Goal: Check status: Check status

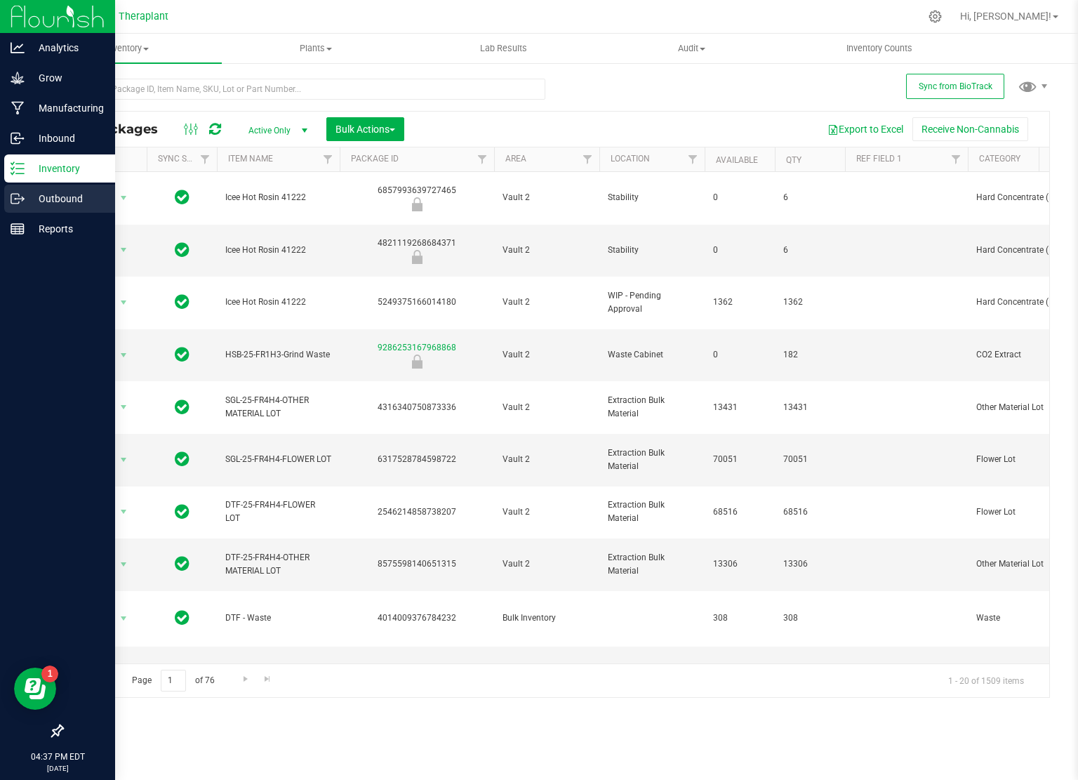
click at [67, 193] on p "Outbound" at bounding box center [67, 198] width 84 height 17
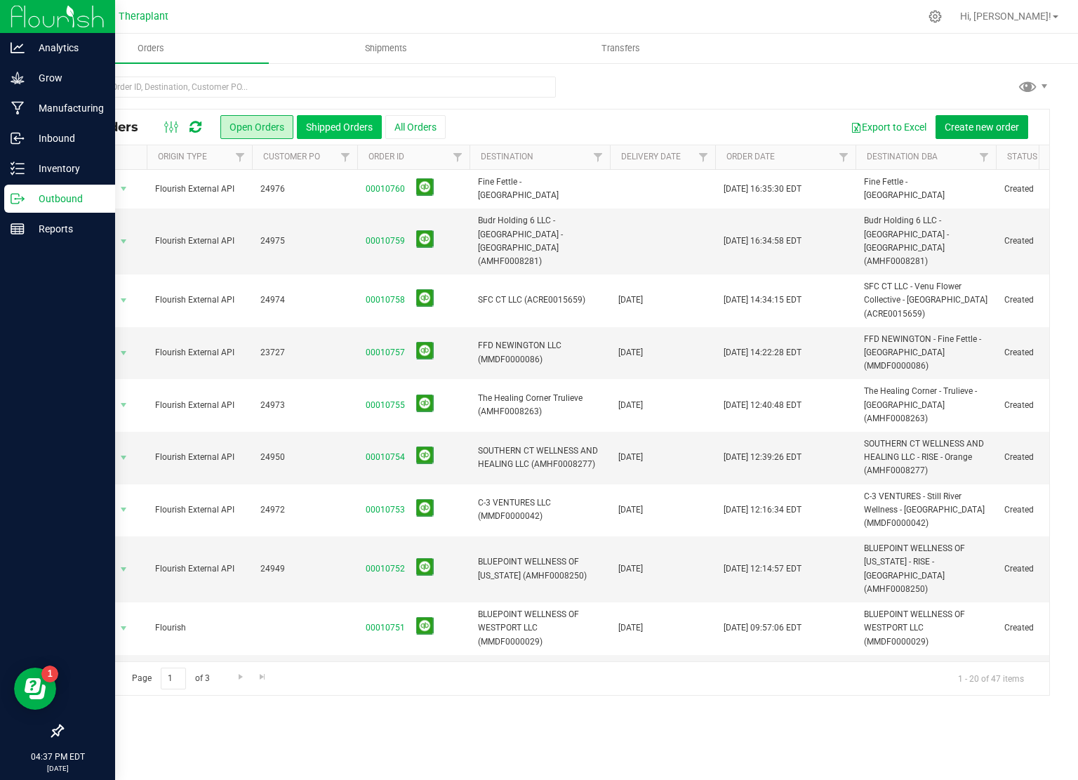
click at [328, 126] on button "Shipped Orders" at bounding box center [339, 127] width 85 height 24
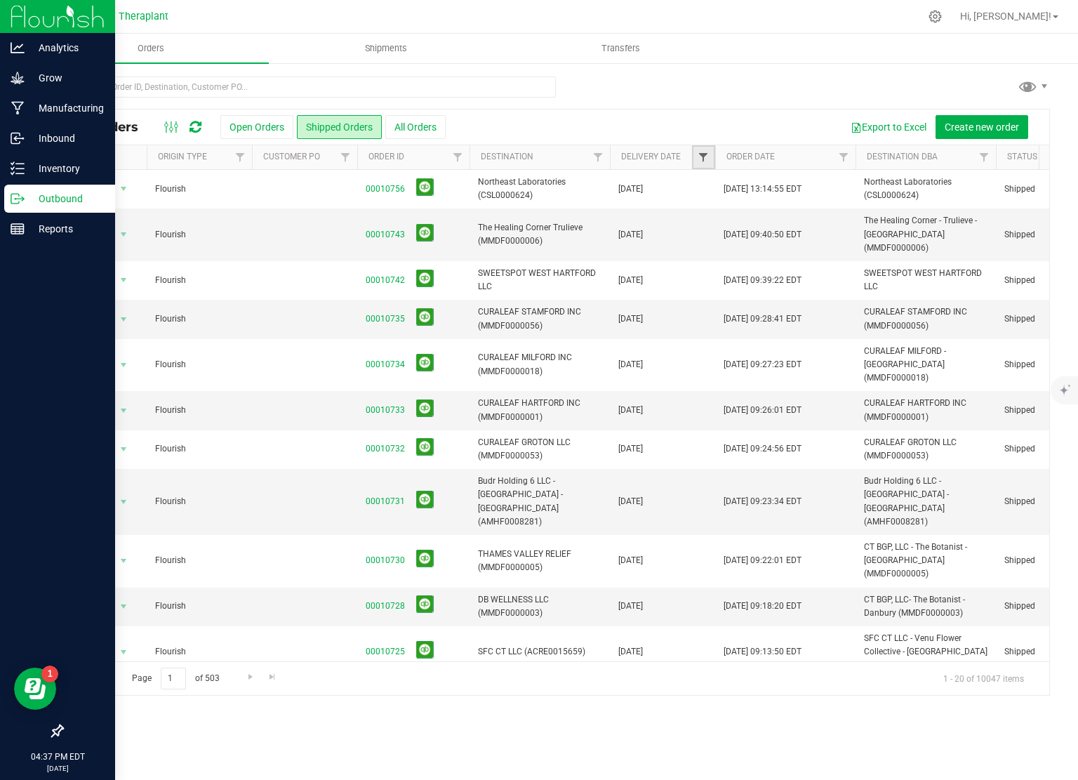
click at [702, 161] on span "Filter" at bounding box center [703, 157] width 11 height 11
click at [836, 241] on span "select" at bounding box center [832, 241] width 11 height 11
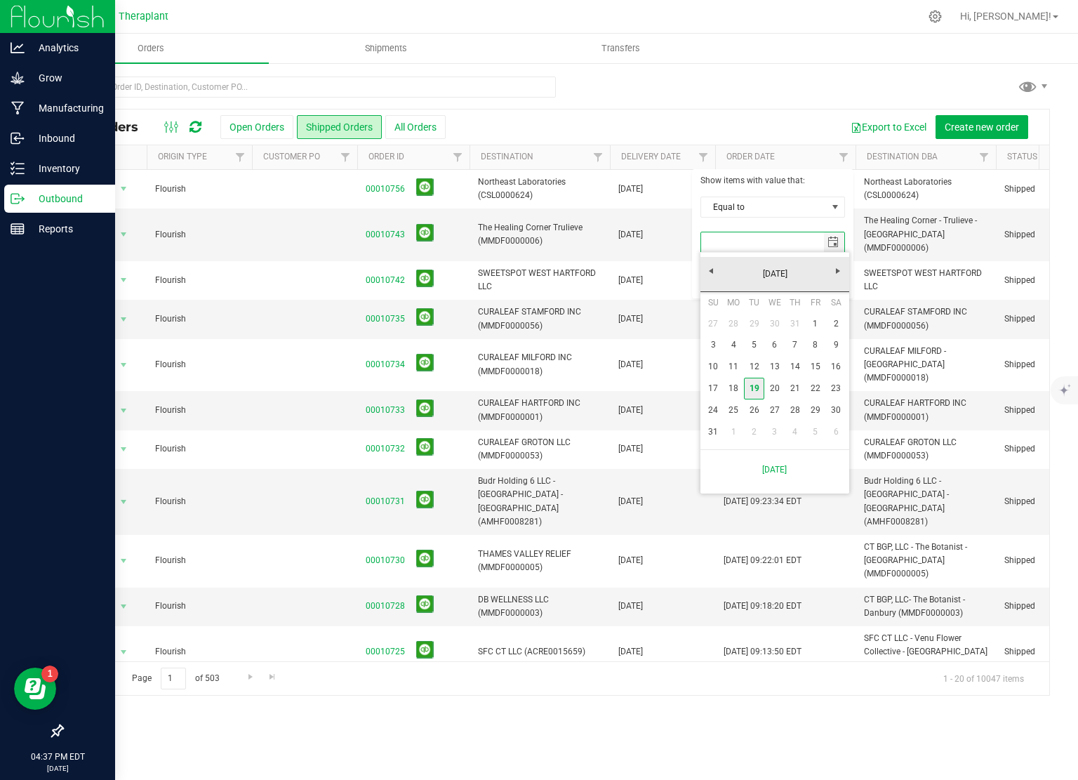
click at [758, 384] on link "19" at bounding box center [754, 389] width 20 height 22
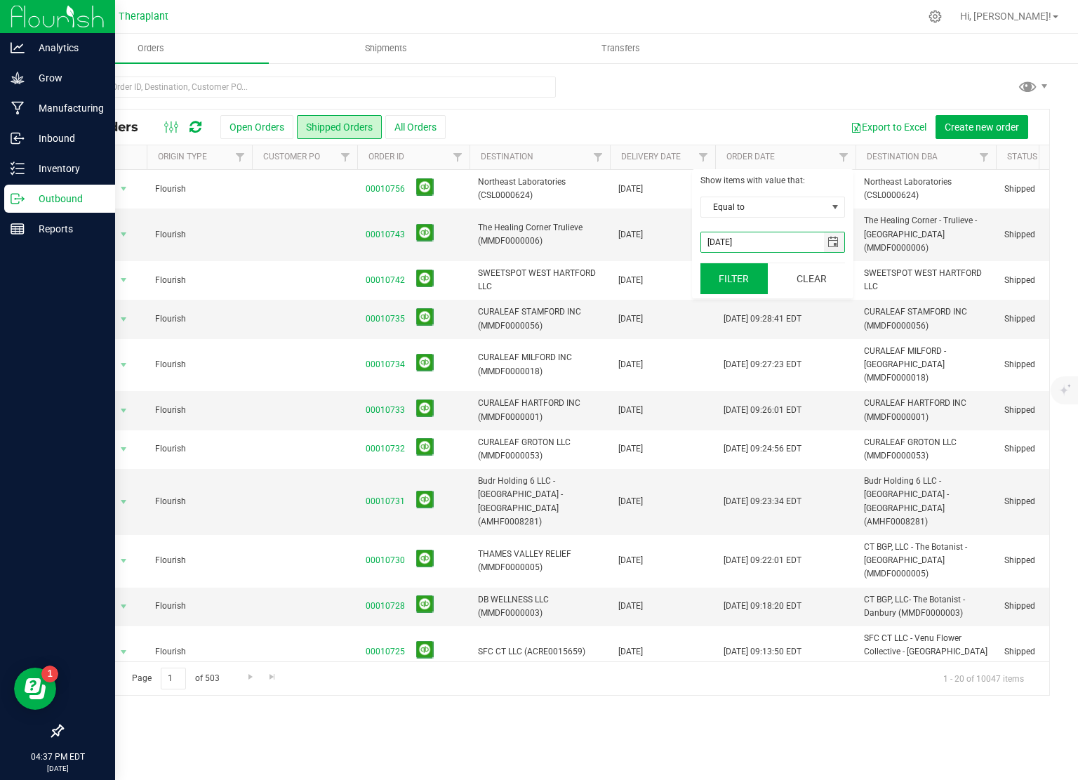
click at [742, 277] on button "Filter" at bounding box center [733, 278] width 67 height 31
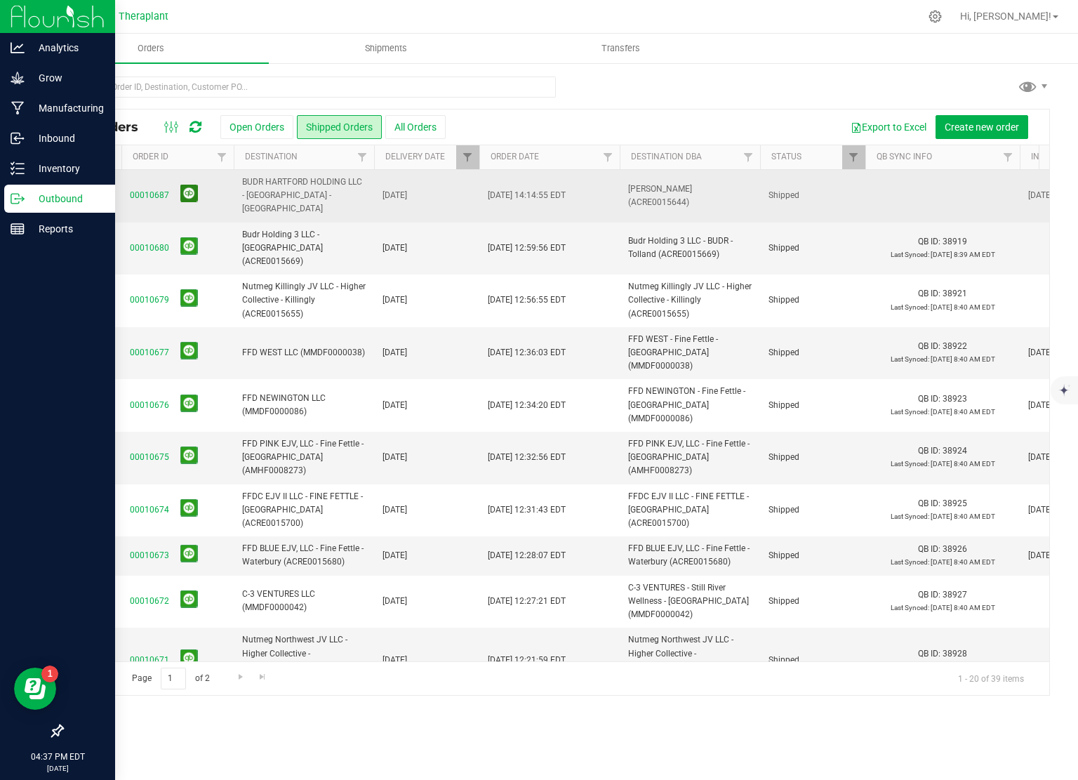
click at [188, 185] on button at bounding box center [189, 194] width 18 height 18
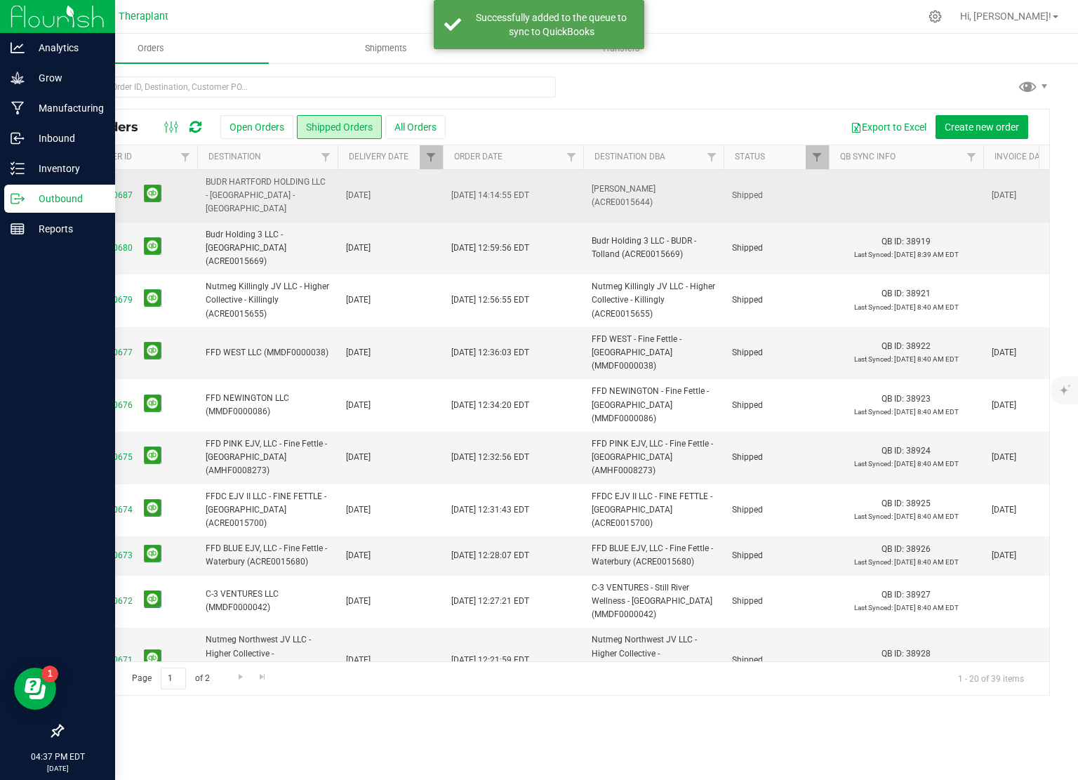
scroll to position [0, 279]
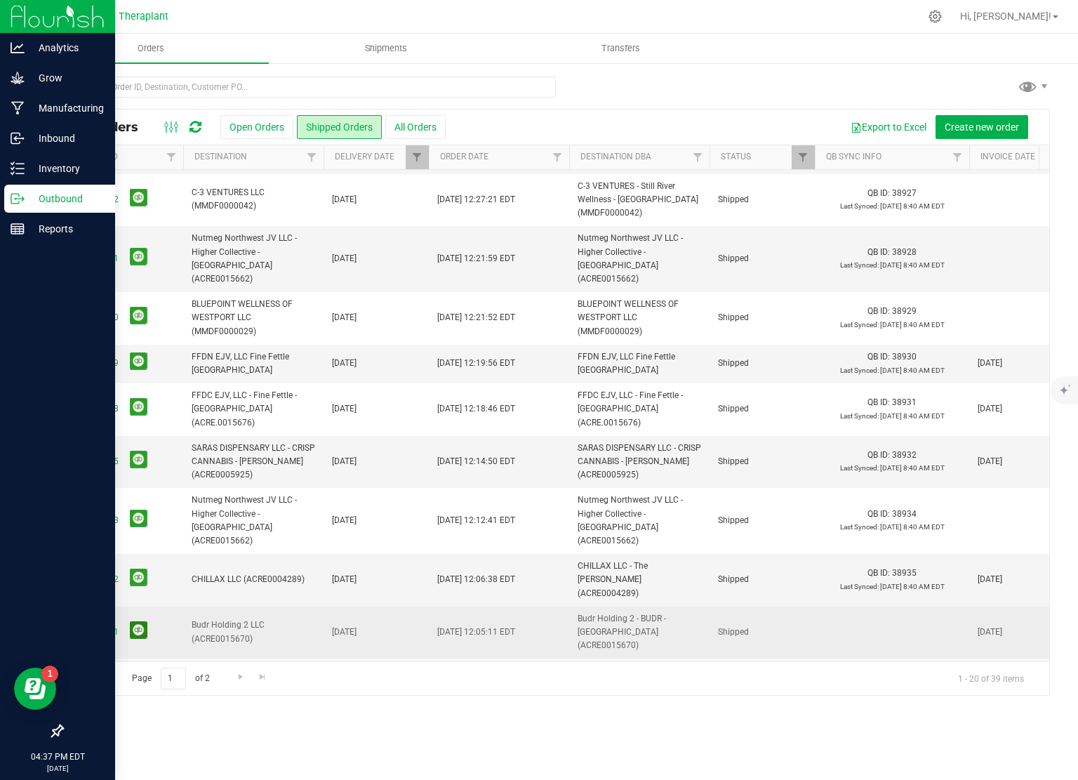
click at [141, 621] on button at bounding box center [139, 630] width 18 height 18
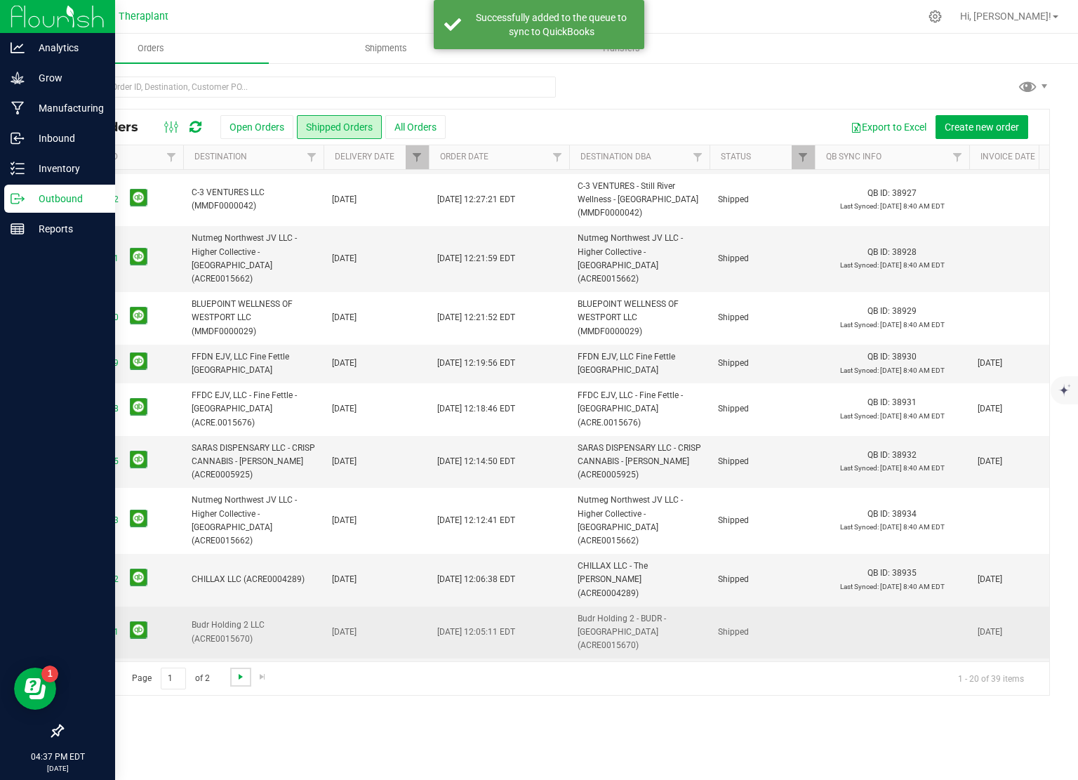
click at [239, 671] on span "Go to the next page" at bounding box center [240, 676] width 11 height 11
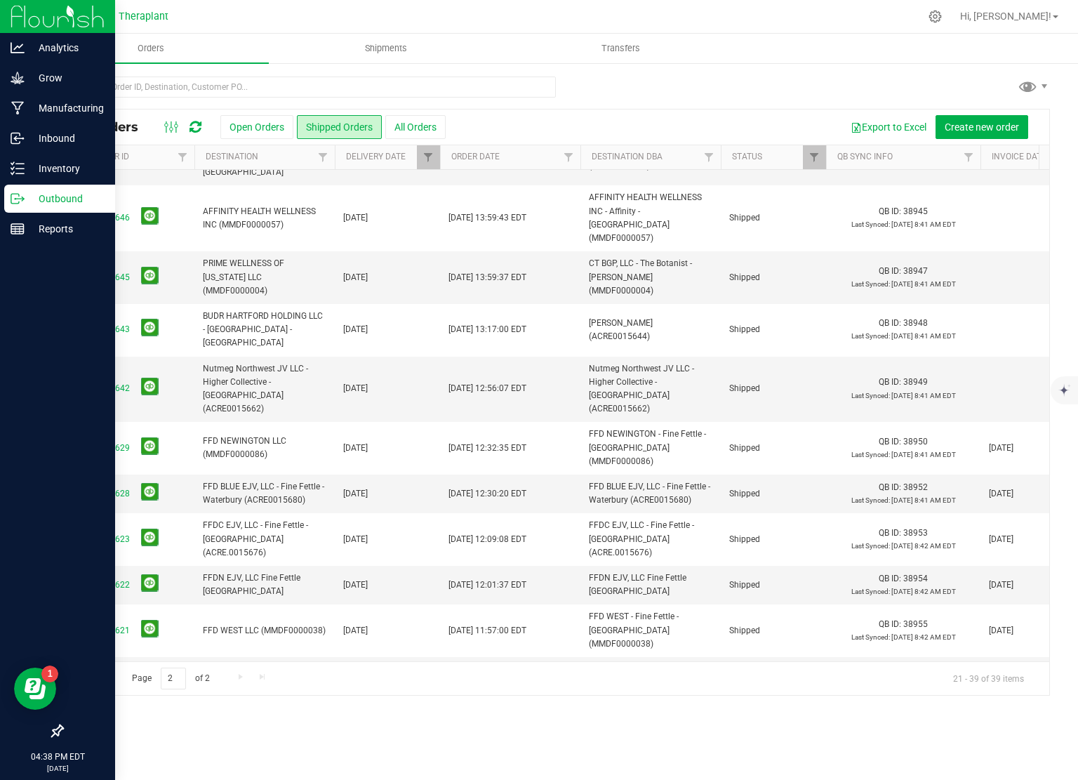
click at [78, 678] on span "Go to the first page" at bounding box center [79, 676] width 11 height 11
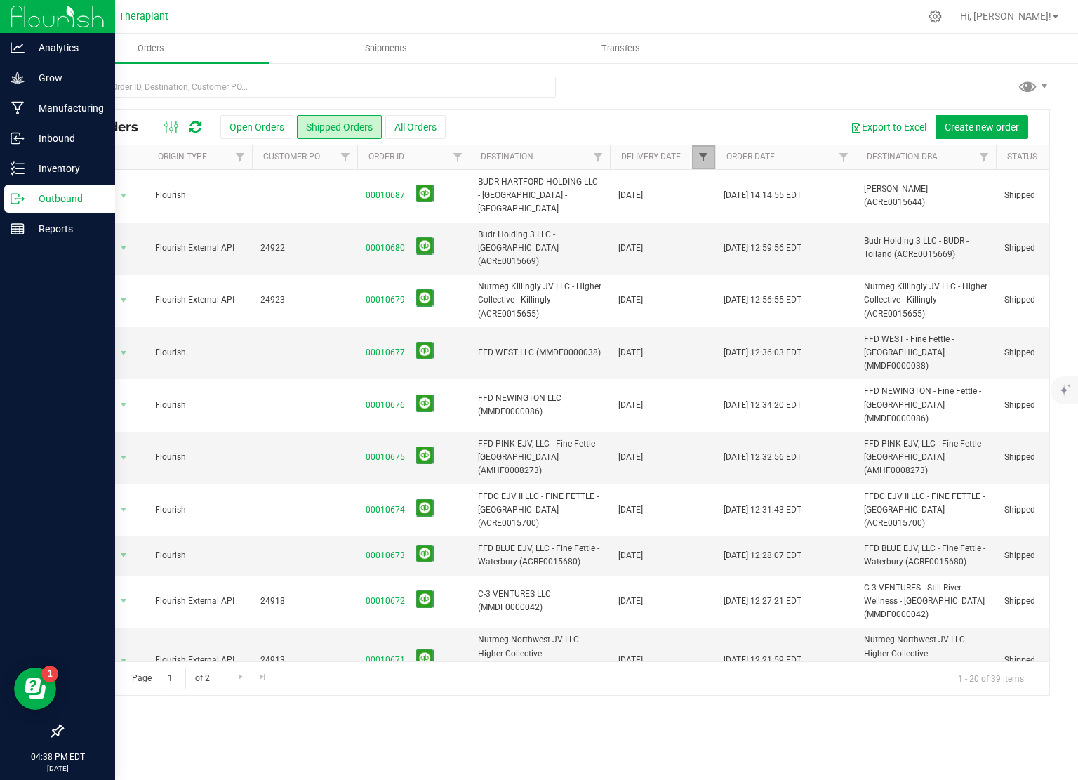
click at [707, 156] on span "Filter" at bounding box center [703, 157] width 11 height 11
click at [830, 239] on span "select" at bounding box center [832, 241] width 11 height 11
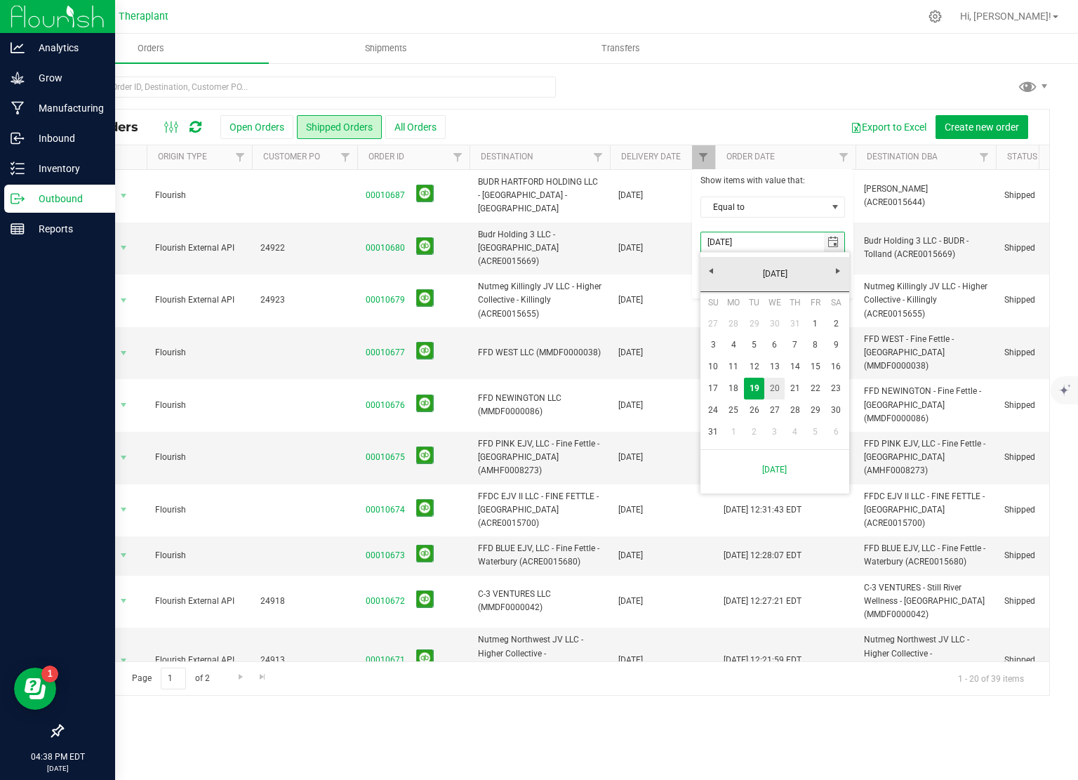
click at [775, 386] on link "20" at bounding box center [774, 389] width 20 height 22
type input "[DATE]"
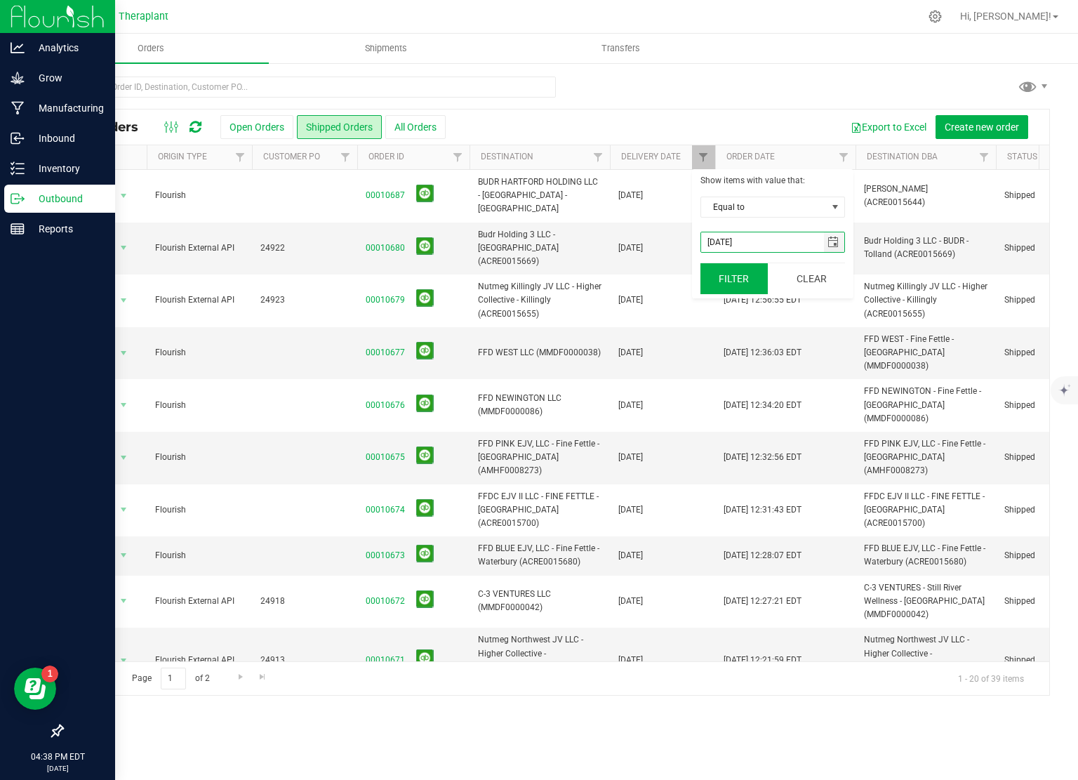
click at [741, 277] on button "Filter" at bounding box center [733, 278] width 67 height 31
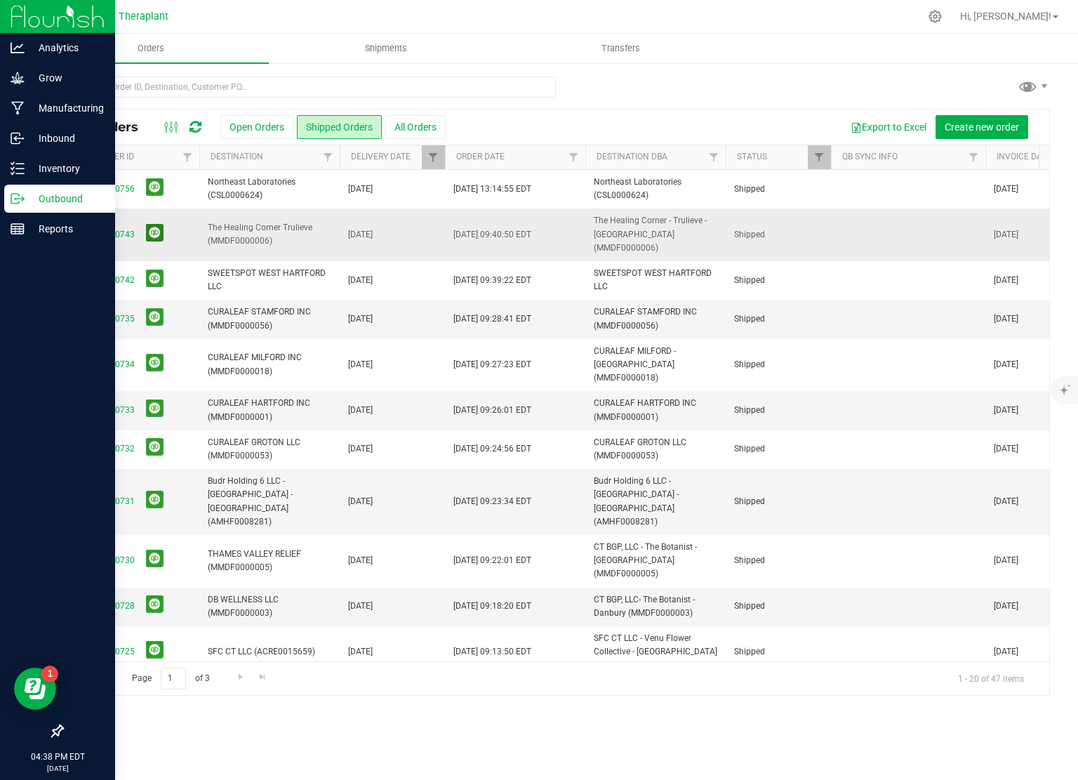
click at [152, 225] on button at bounding box center [155, 233] width 18 height 18
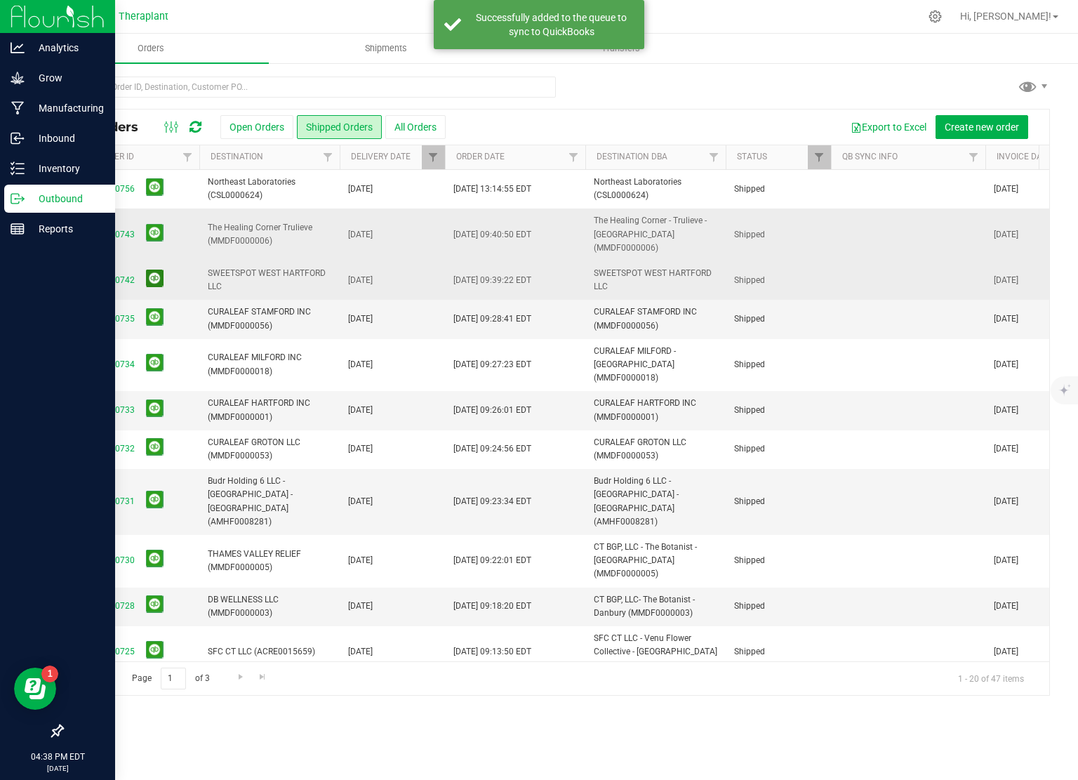
click at [154, 269] on button at bounding box center [155, 278] width 18 height 18
click at [149, 308] on button at bounding box center [155, 317] width 18 height 18
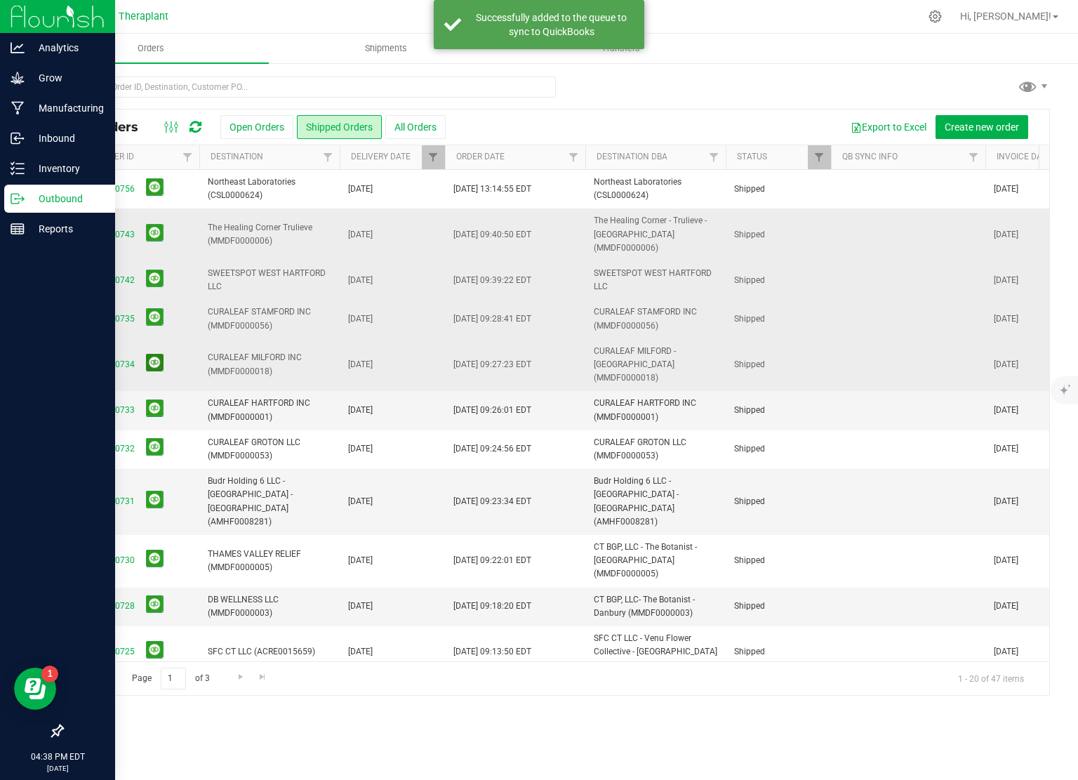
click at [153, 354] on button at bounding box center [155, 363] width 18 height 18
click at [152, 399] on button at bounding box center [155, 408] width 18 height 18
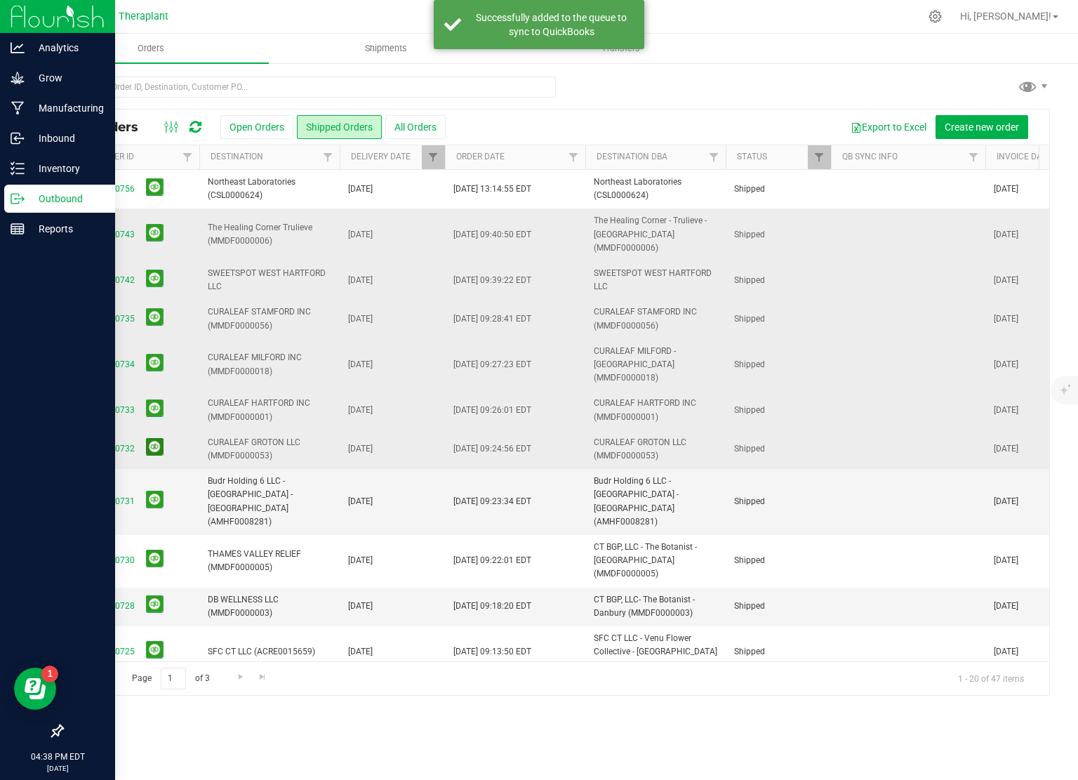
click at [149, 438] on button at bounding box center [155, 447] width 18 height 18
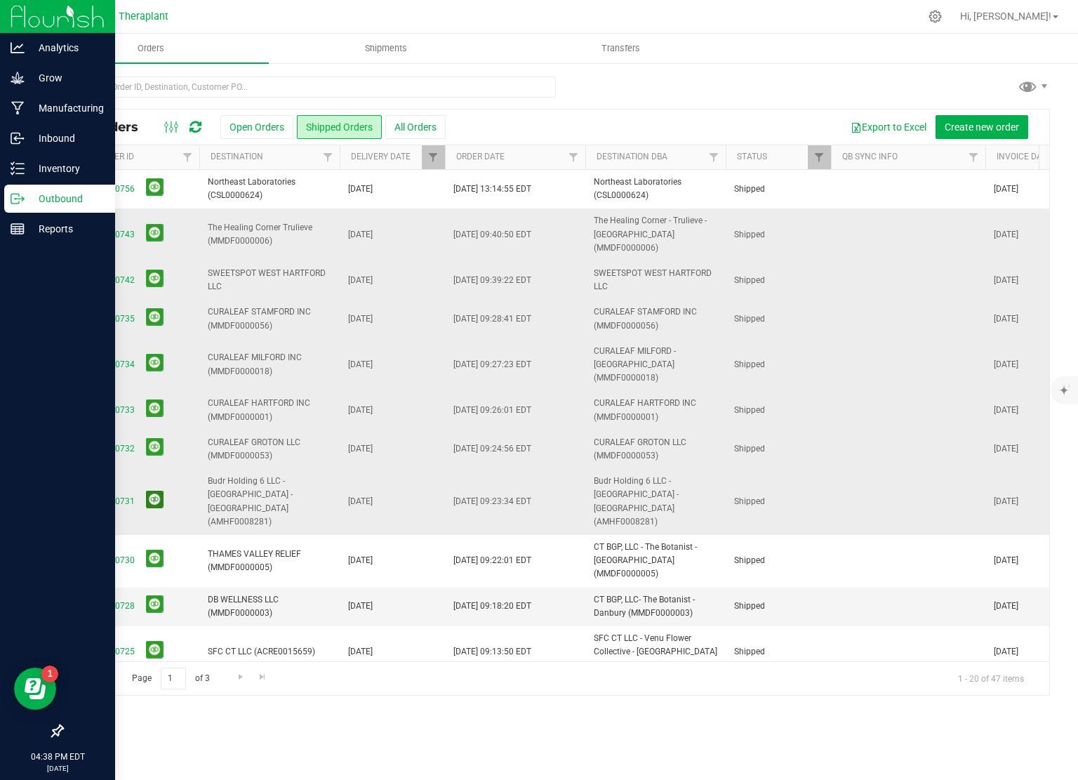
click at [154, 491] on button at bounding box center [155, 500] width 18 height 18
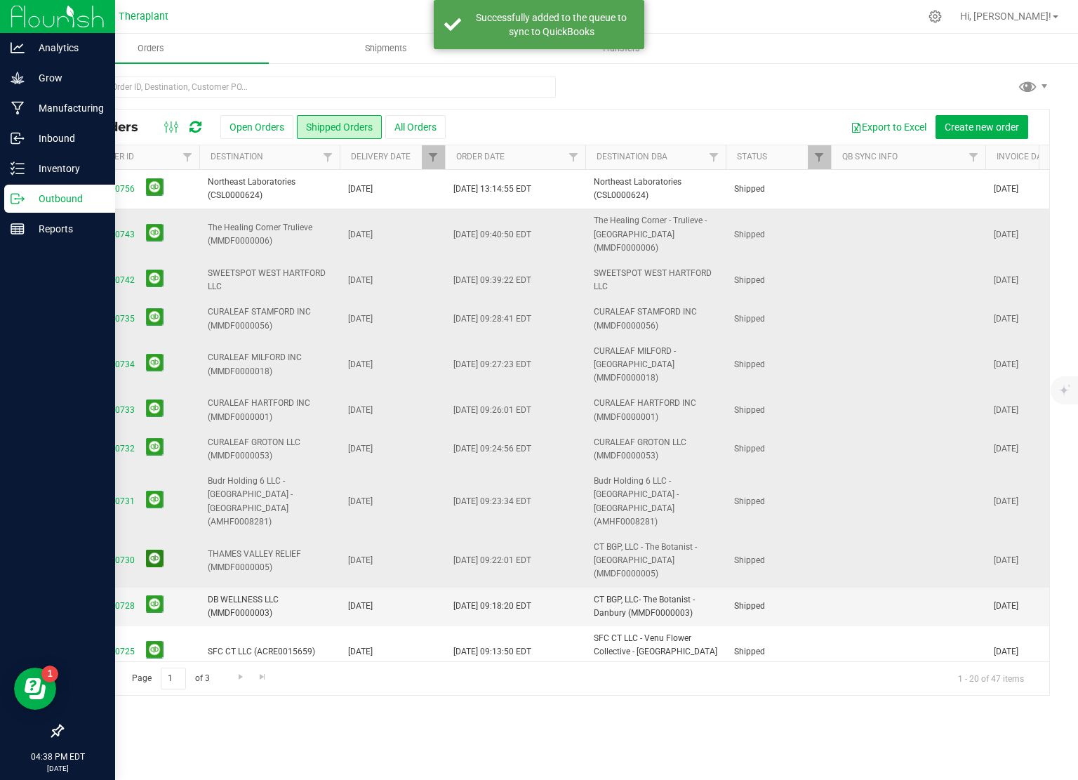
click at [154, 549] on button at bounding box center [155, 558] width 18 height 18
click at [152, 595] on button at bounding box center [155, 604] width 18 height 18
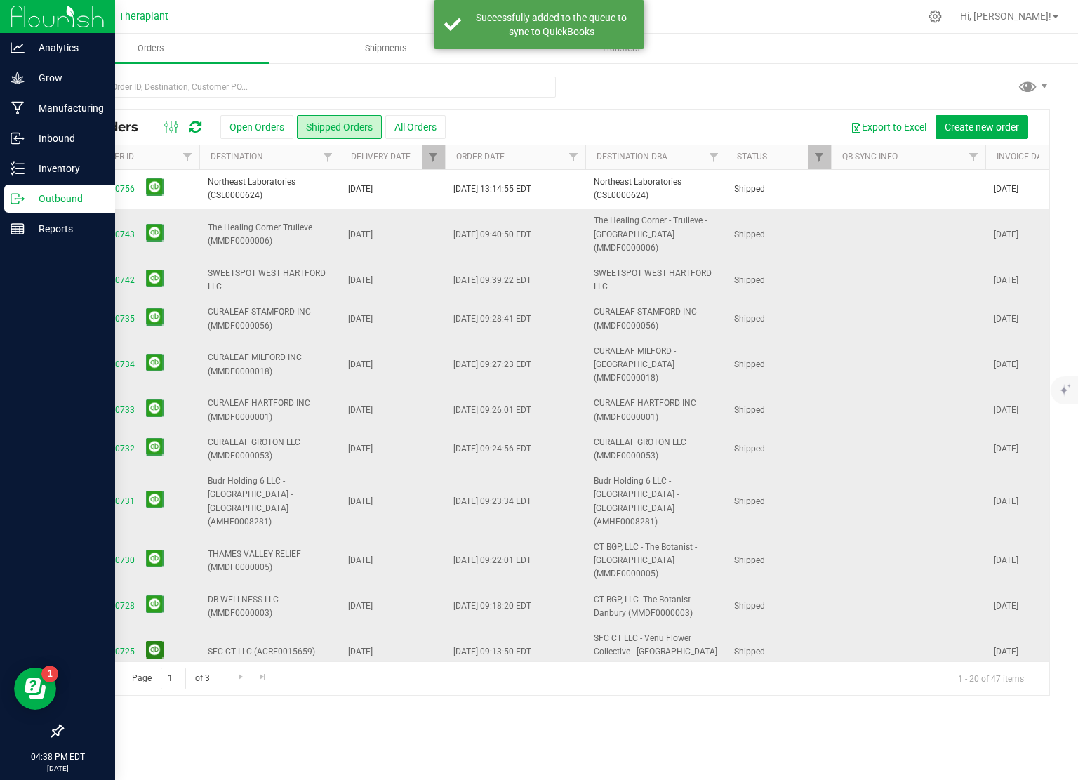
click at [153, 641] on button at bounding box center [155, 650] width 18 height 18
click at [152, 693] on button at bounding box center [155, 702] width 18 height 18
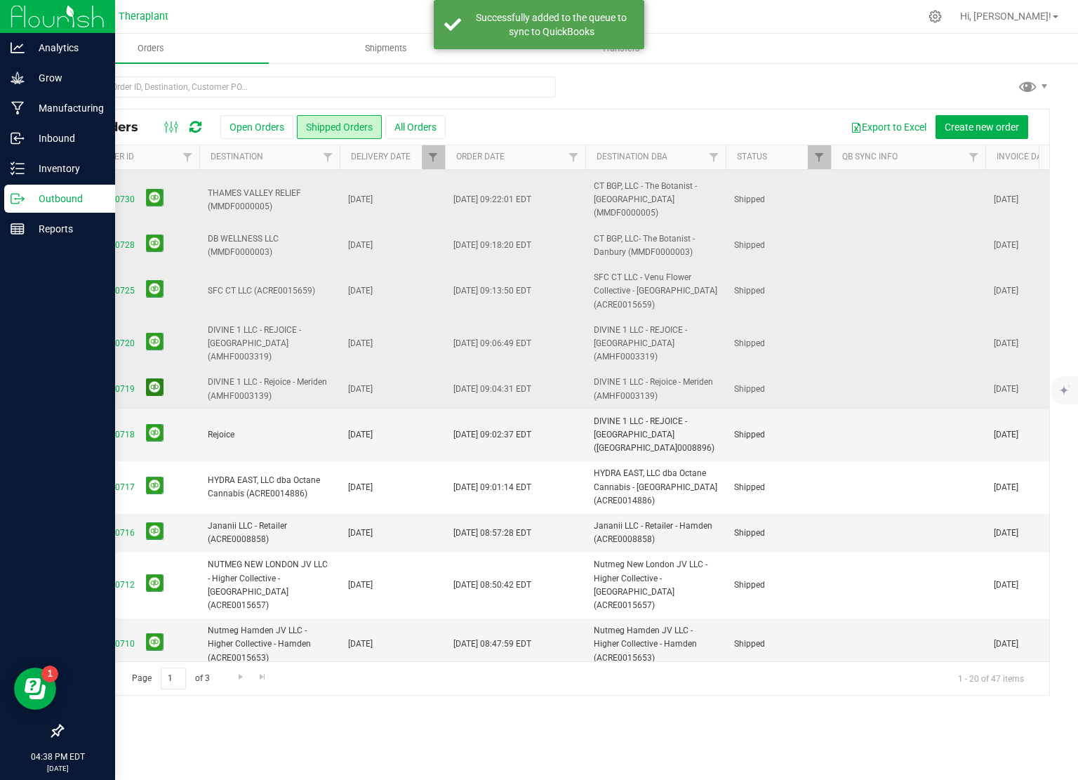
click at [147, 378] on button at bounding box center [155, 387] width 18 height 18
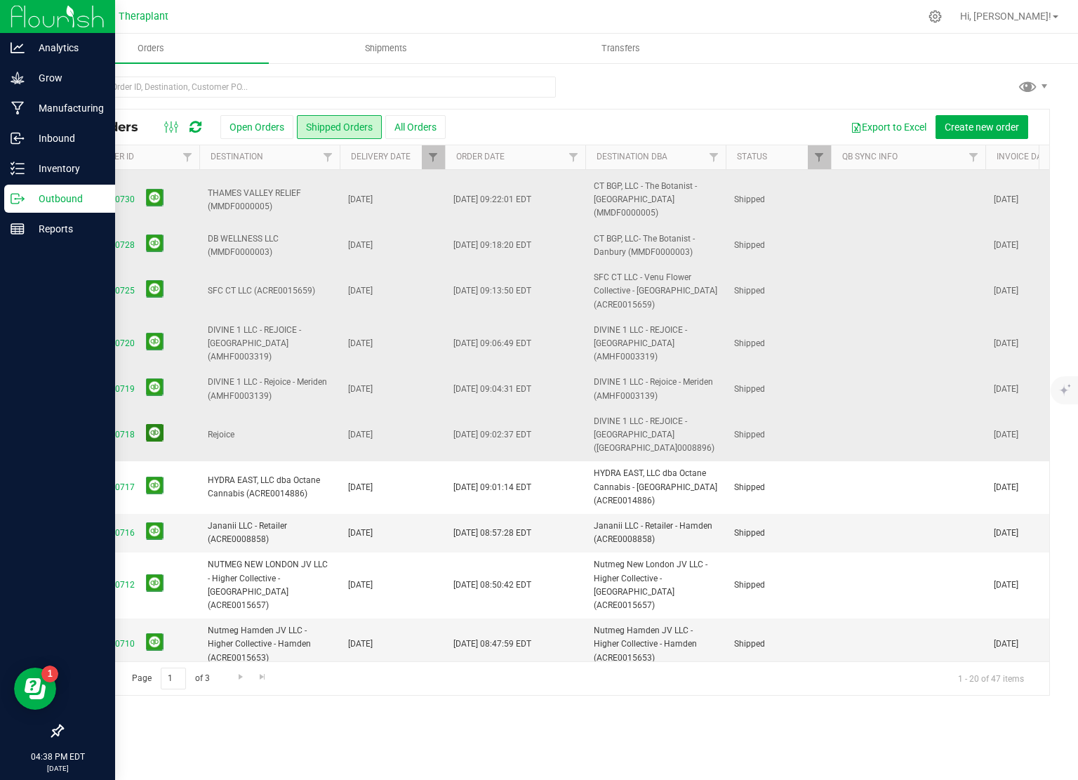
click at [153, 424] on button at bounding box center [155, 433] width 18 height 18
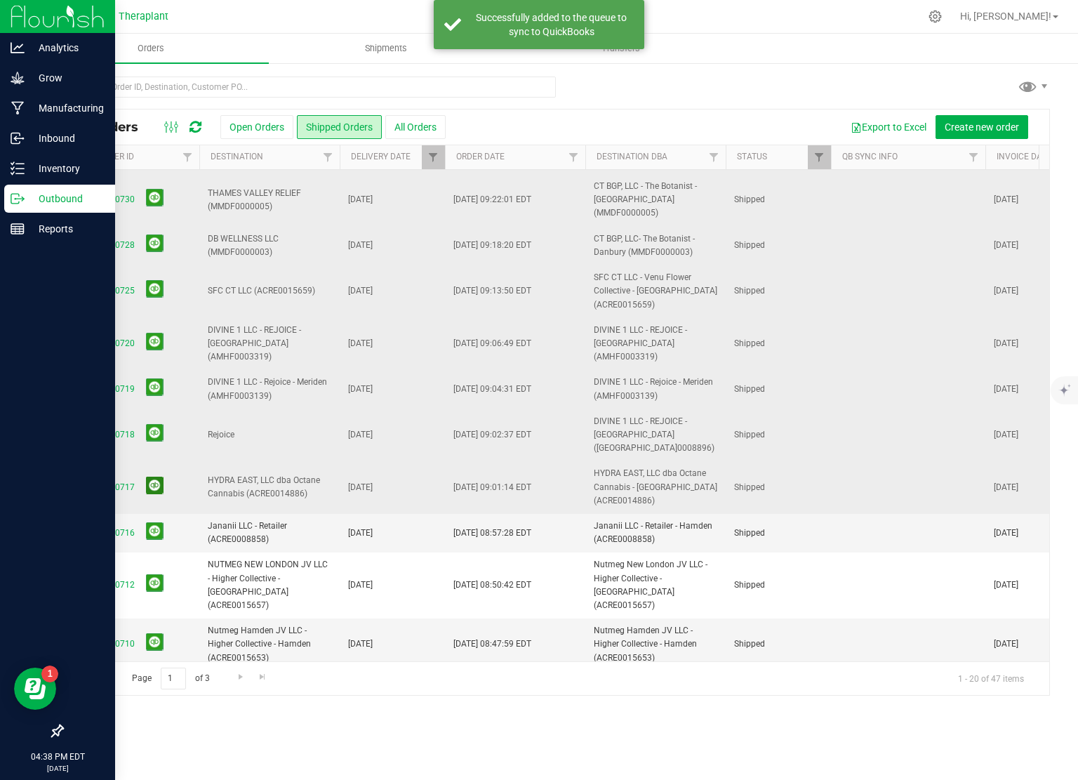
click at [149, 476] on button at bounding box center [155, 485] width 18 height 18
click at [152, 522] on button at bounding box center [155, 531] width 18 height 18
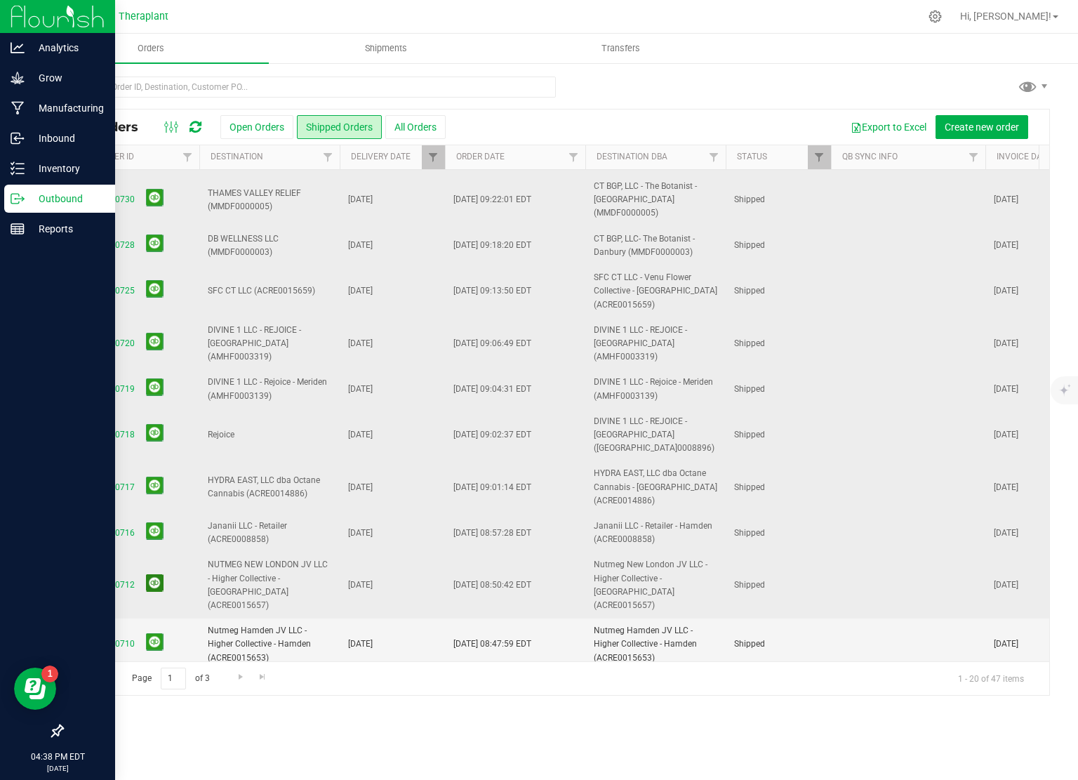
click at [155, 574] on button at bounding box center [155, 583] width 18 height 18
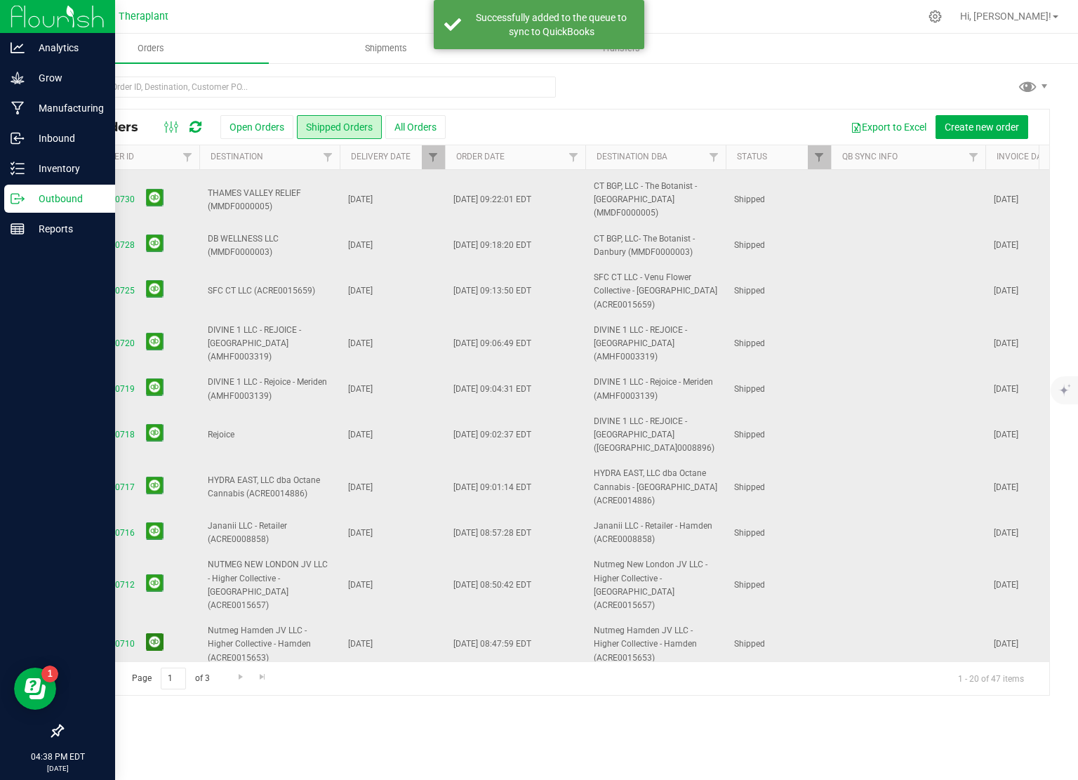
click at [155, 633] on button at bounding box center [155, 642] width 18 height 18
click at [154, 686] on button at bounding box center [155, 695] width 18 height 18
click at [149, 738] on button at bounding box center [155, 747] width 18 height 18
click at [235, 677] on span "Go to the next page" at bounding box center [240, 676] width 11 height 11
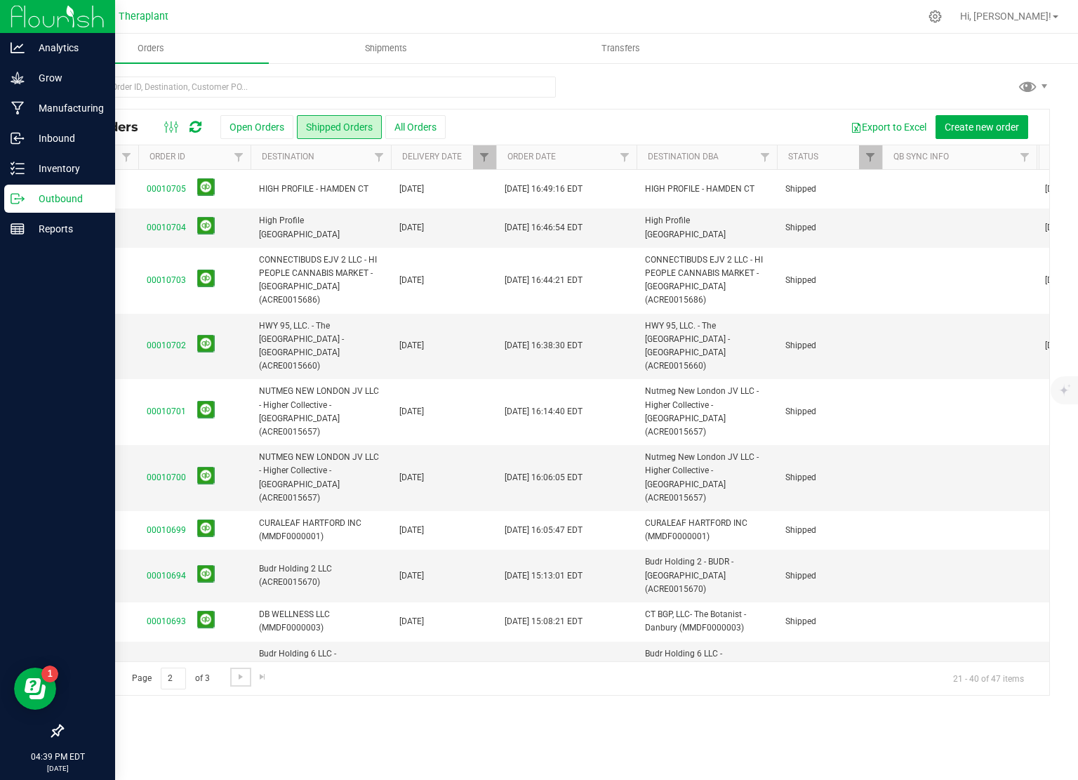
scroll to position [0, 232]
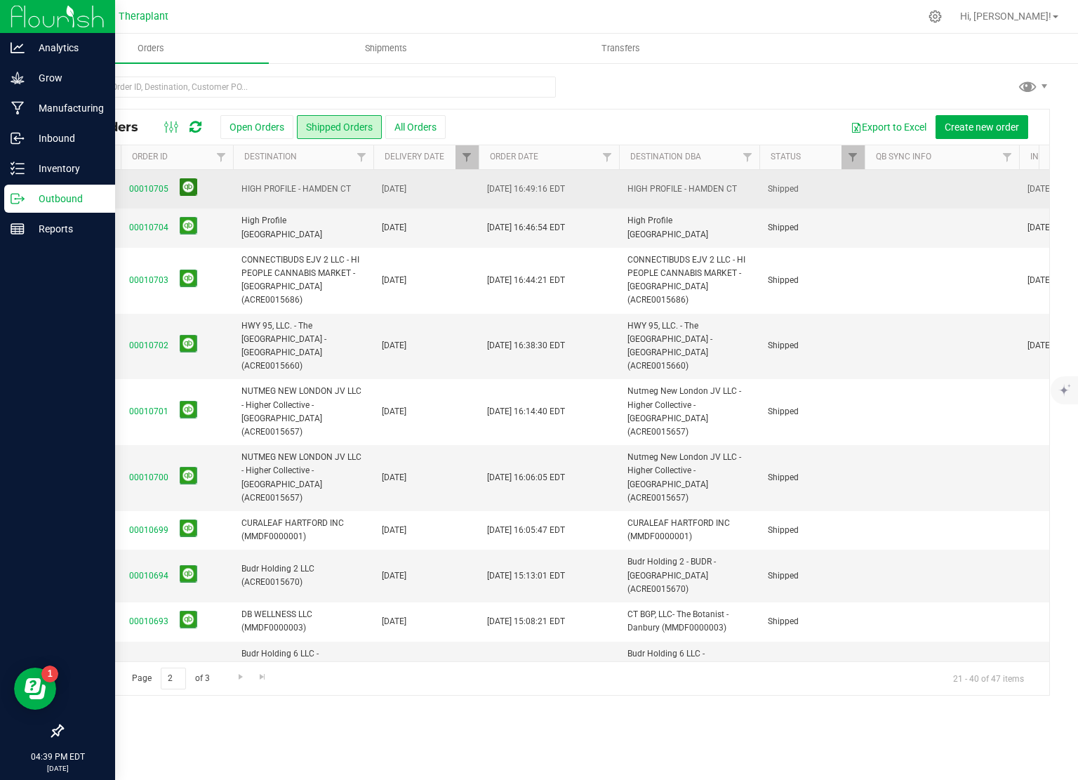
click at [188, 185] on button at bounding box center [189, 187] width 18 height 18
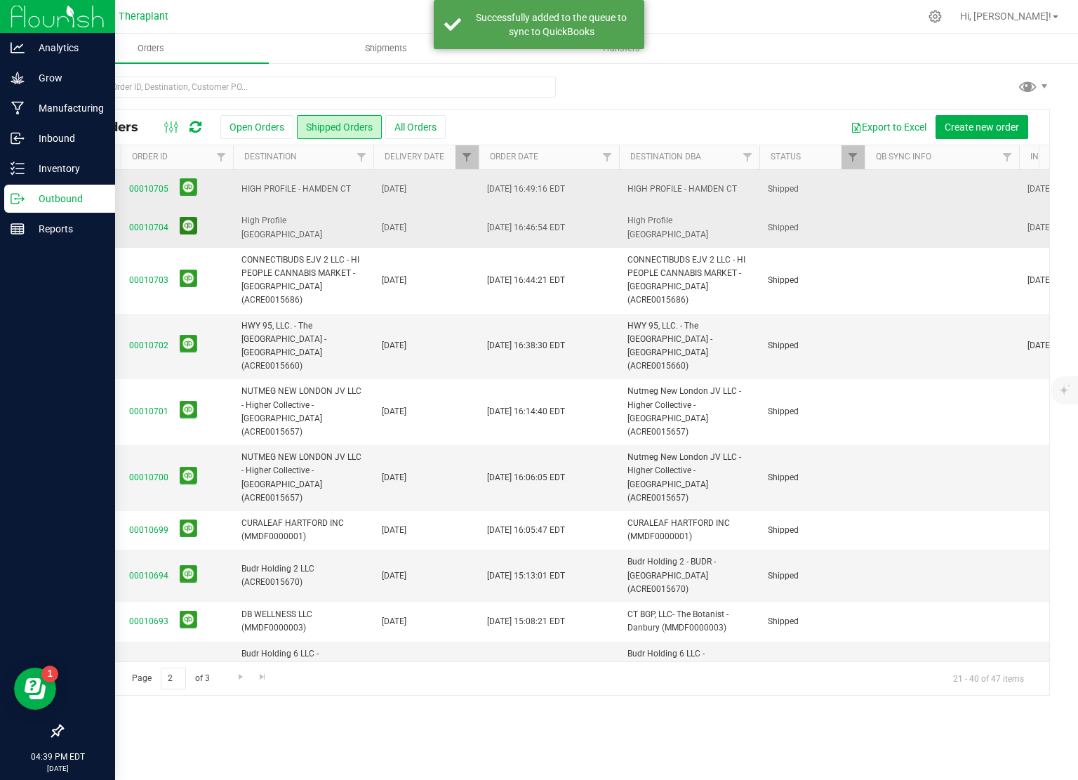
click at [188, 227] on button at bounding box center [189, 226] width 18 height 18
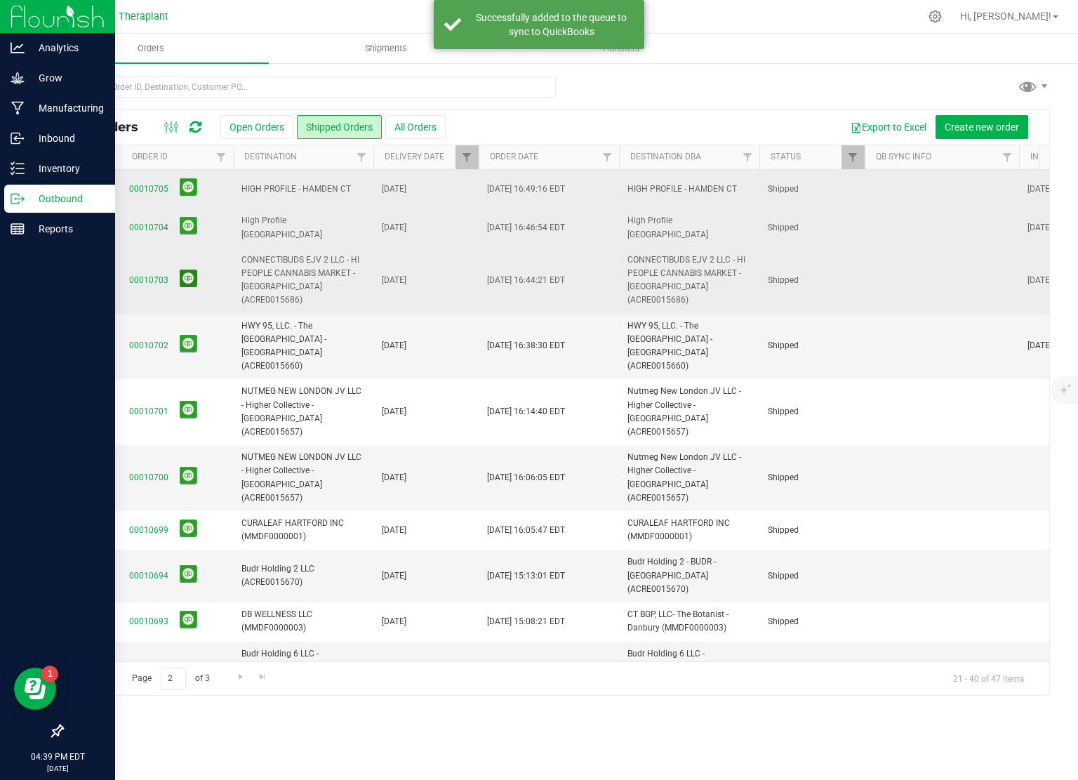
click at [189, 272] on button at bounding box center [189, 278] width 18 height 18
click at [189, 335] on button at bounding box center [189, 344] width 18 height 18
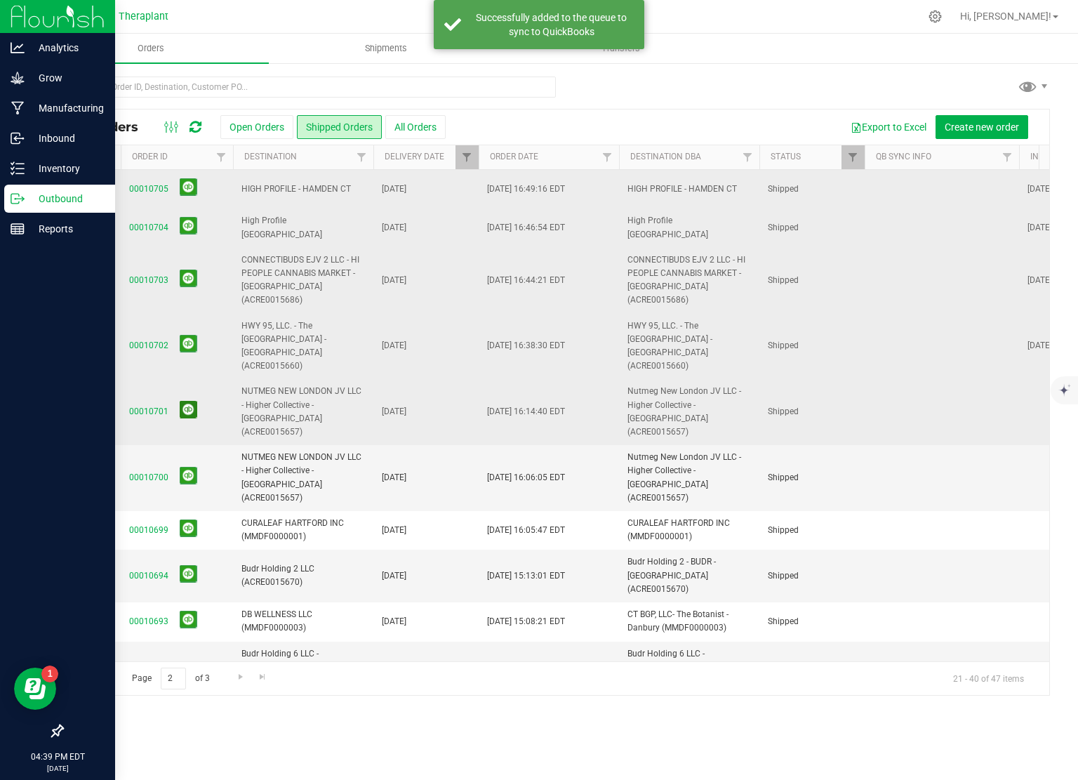
click at [184, 401] on button at bounding box center [189, 410] width 18 height 18
click at [188, 467] on button at bounding box center [189, 476] width 18 height 18
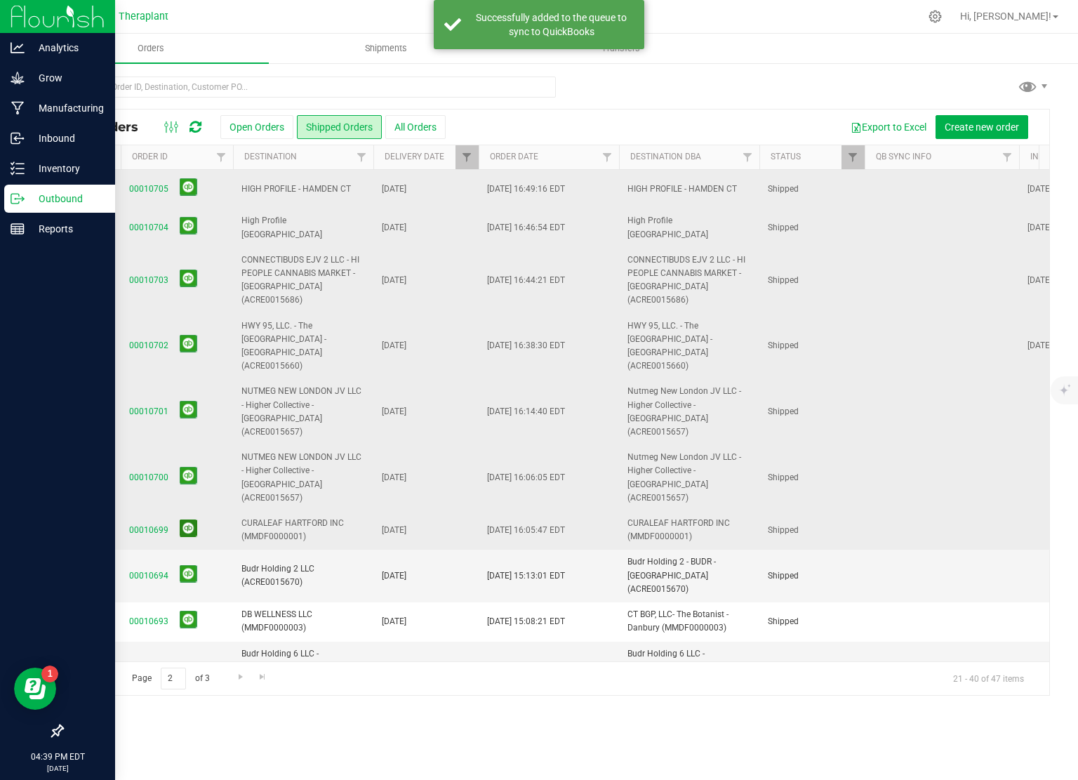
click at [185, 519] on button at bounding box center [189, 528] width 18 height 18
click at [186, 565] on button at bounding box center [189, 574] width 18 height 18
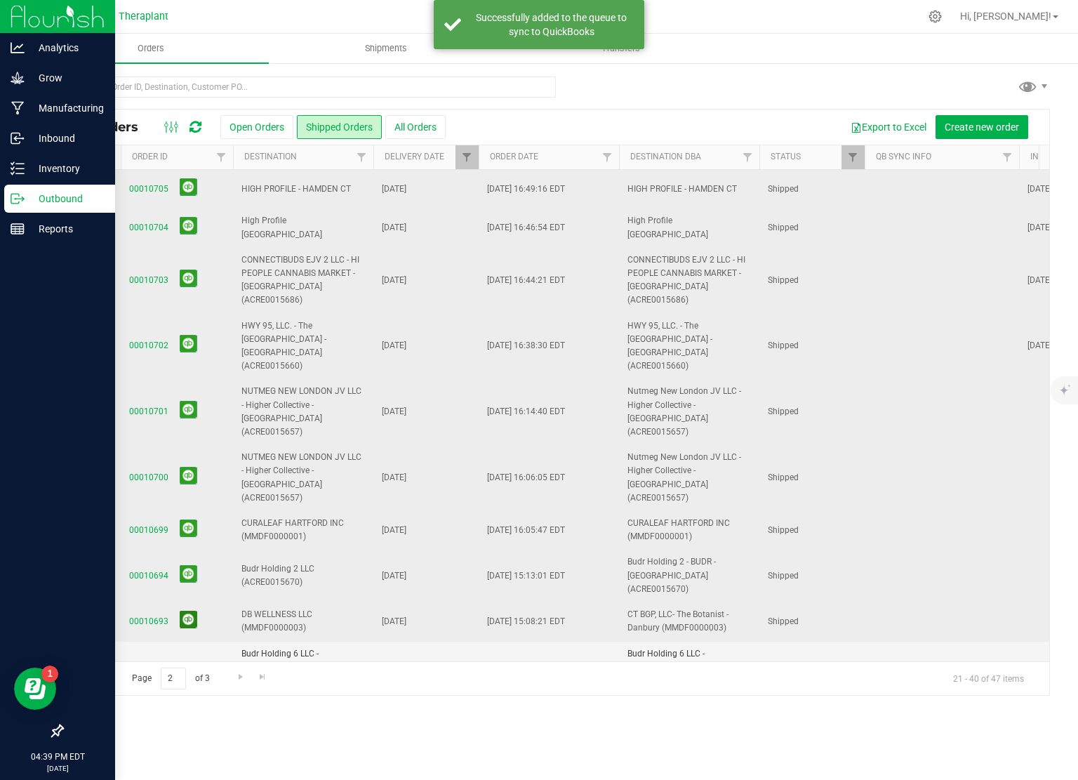
click at [188, 611] on button at bounding box center [189, 620] width 18 height 18
click at [182, 662] on button at bounding box center [189, 671] width 18 height 18
click at [185, 722] on button at bounding box center [189, 731] width 18 height 18
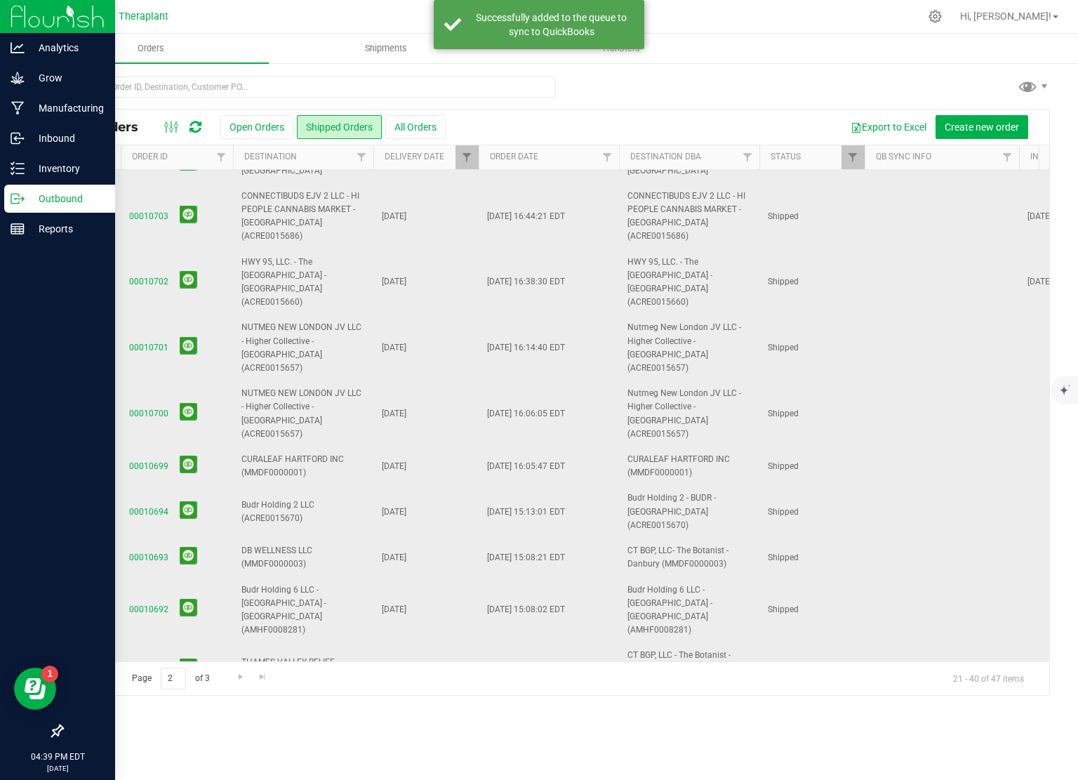
scroll to position [211, 236]
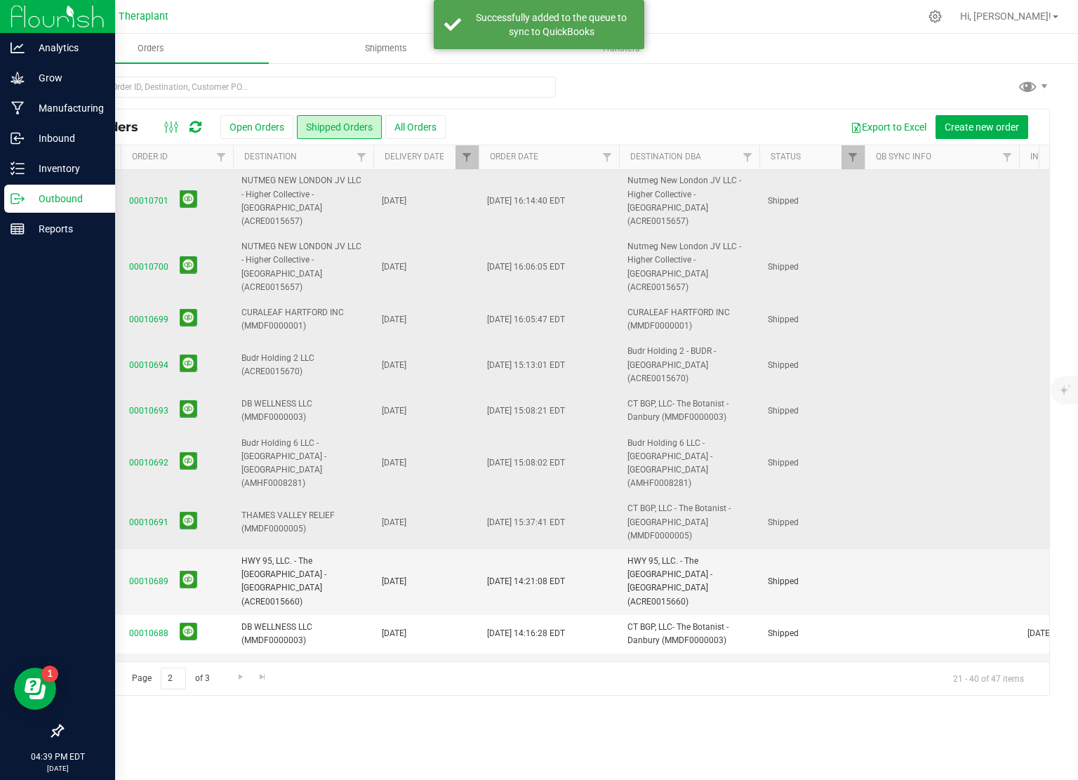
click at [196, 126] on icon at bounding box center [195, 127] width 12 height 14
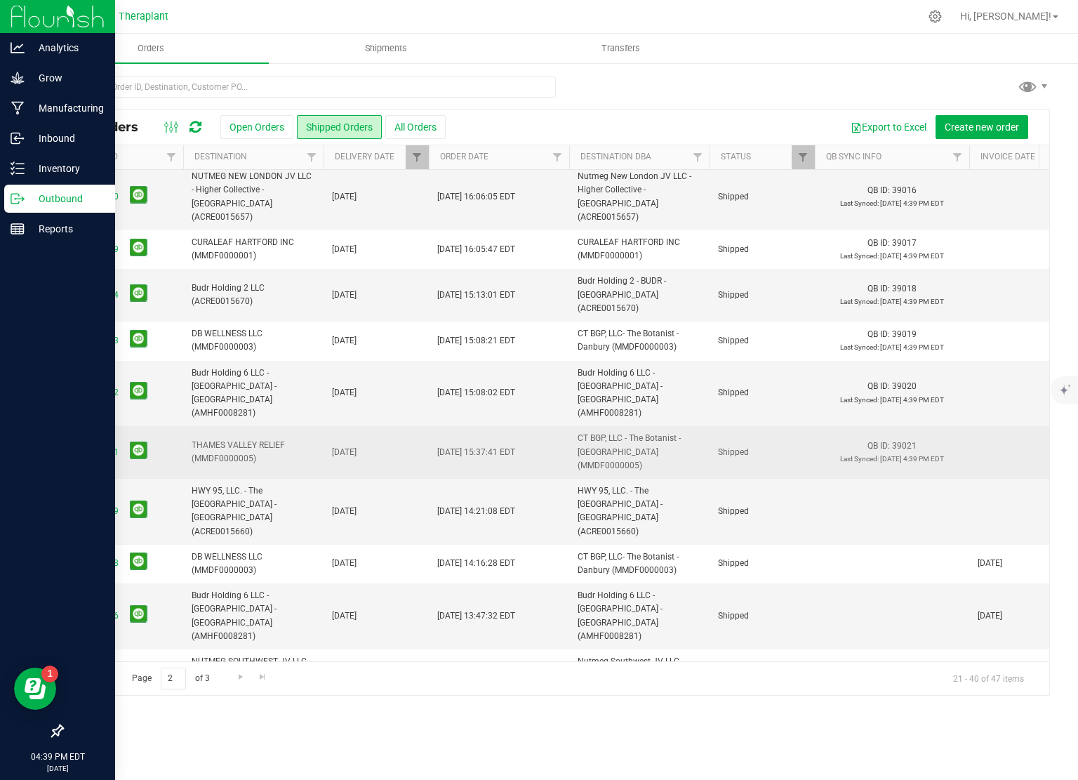
scroll to position [415, 286]
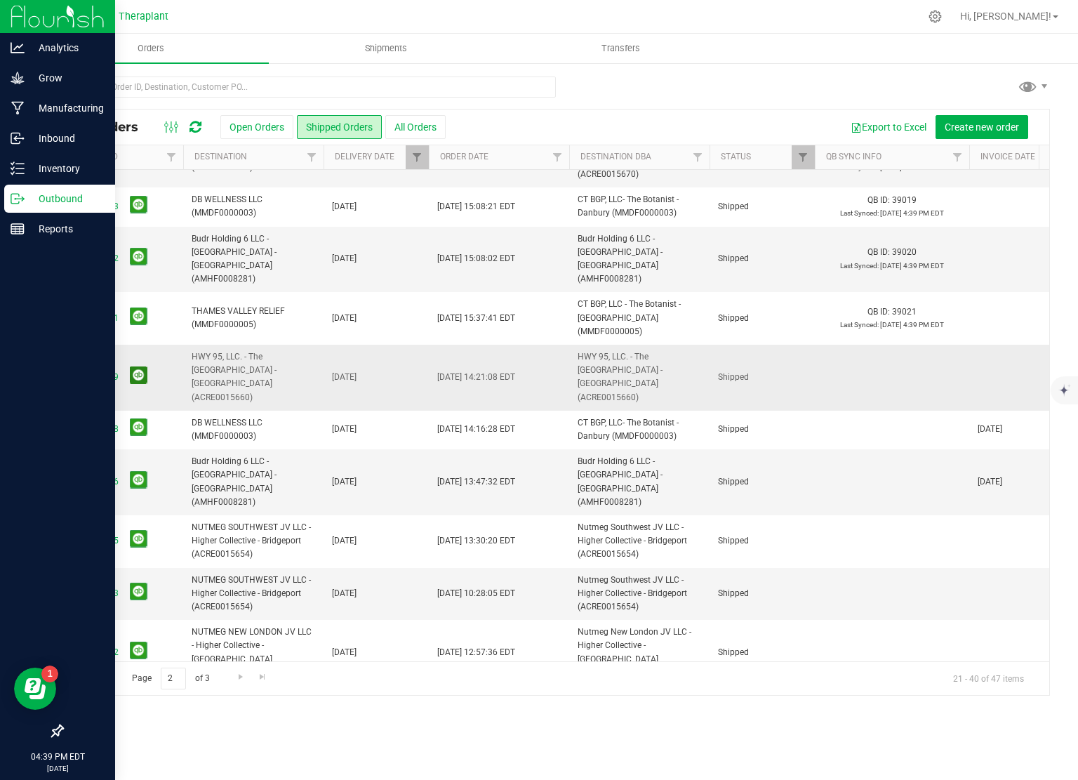
click at [135, 366] on button at bounding box center [139, 375] width 18 height 18
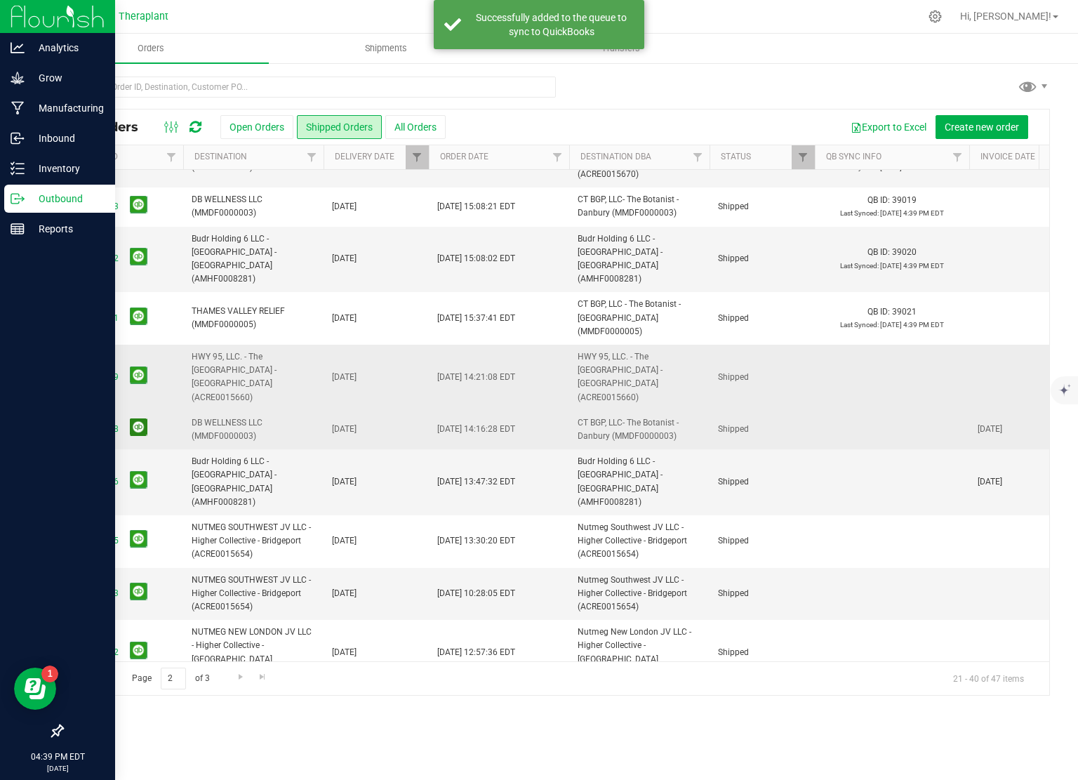
click at [138, 418] on button at bounding box center [139, 427] width 18 height 18
click at [138, 471] on button at bounding box center [139, 480] width 18 height 18
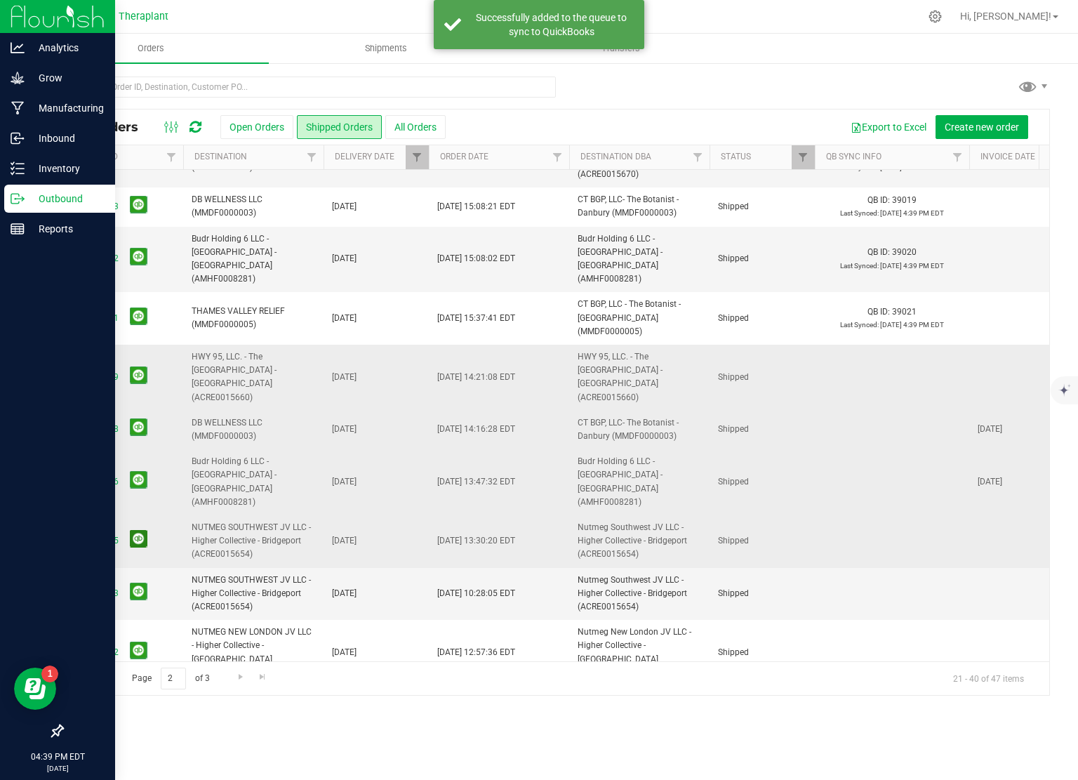
click at [138, 530] on button at bounding box center [139, 539] width 18 height 18
click at [138, 582] on button at bounding box center [139, 591] width 18 height 18
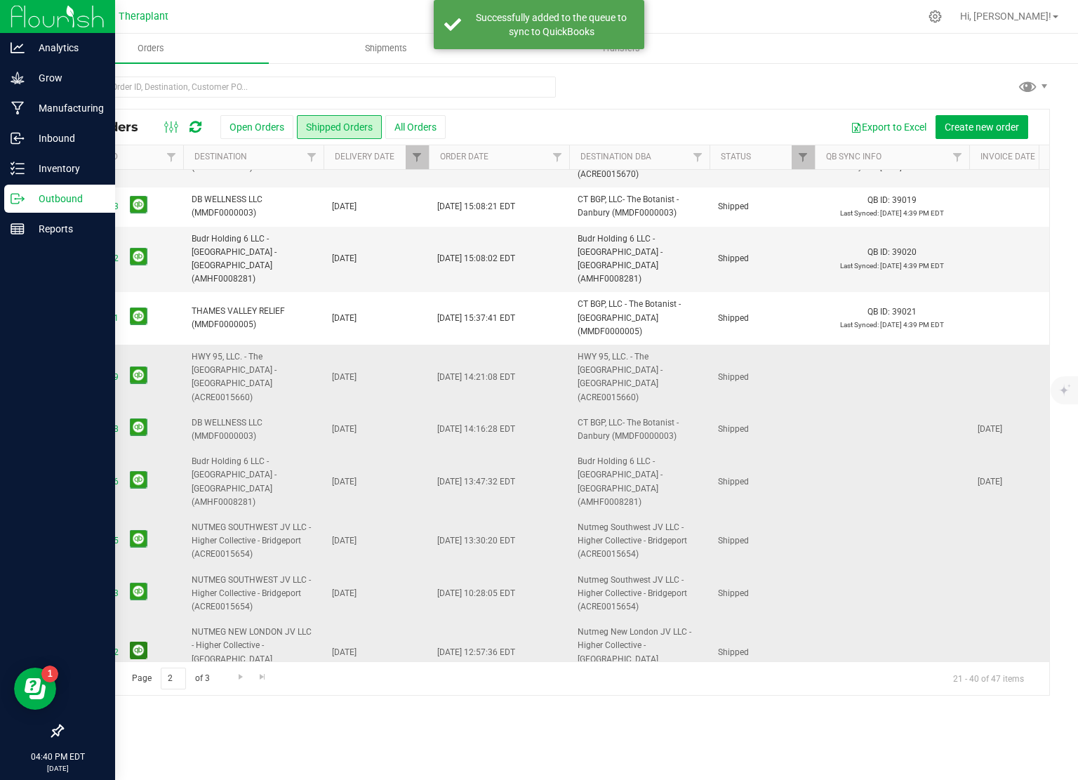
click at [133, 641] on button at bounding box center [139, 650] width 18 height 18
click at [141, 700] on button at bounding box center [139, 709] width 18 height 18
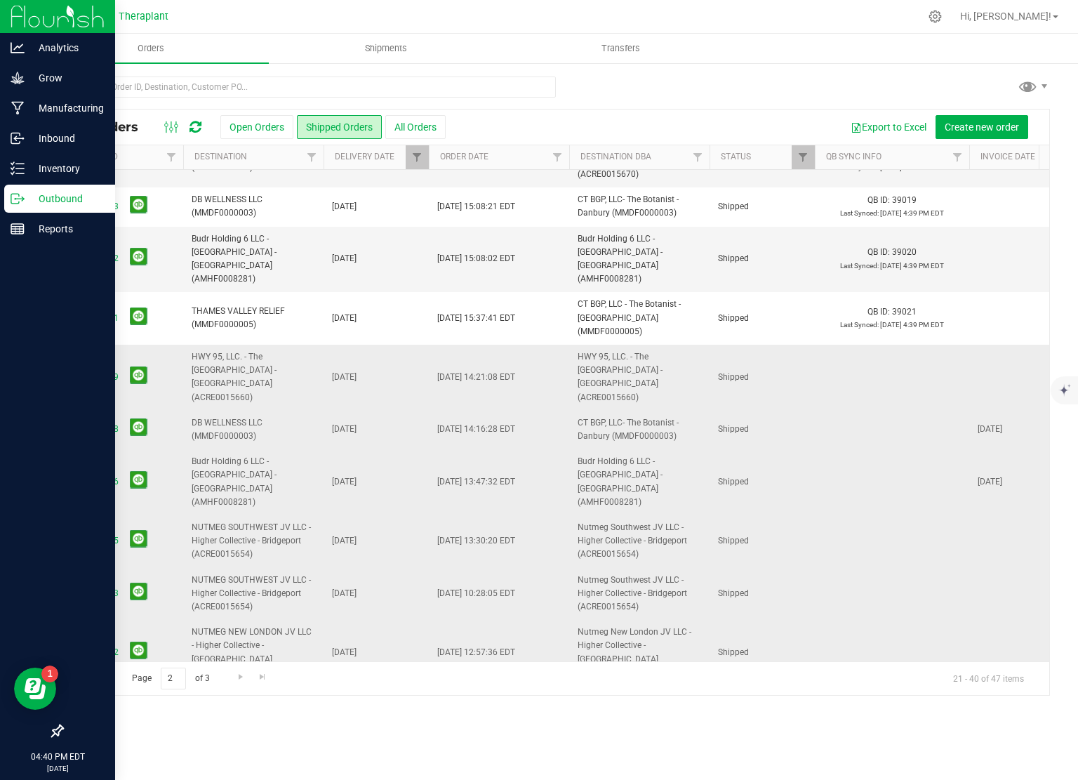
click at [142, 746] on button at bounding box center [139, 755] width 18 height 18
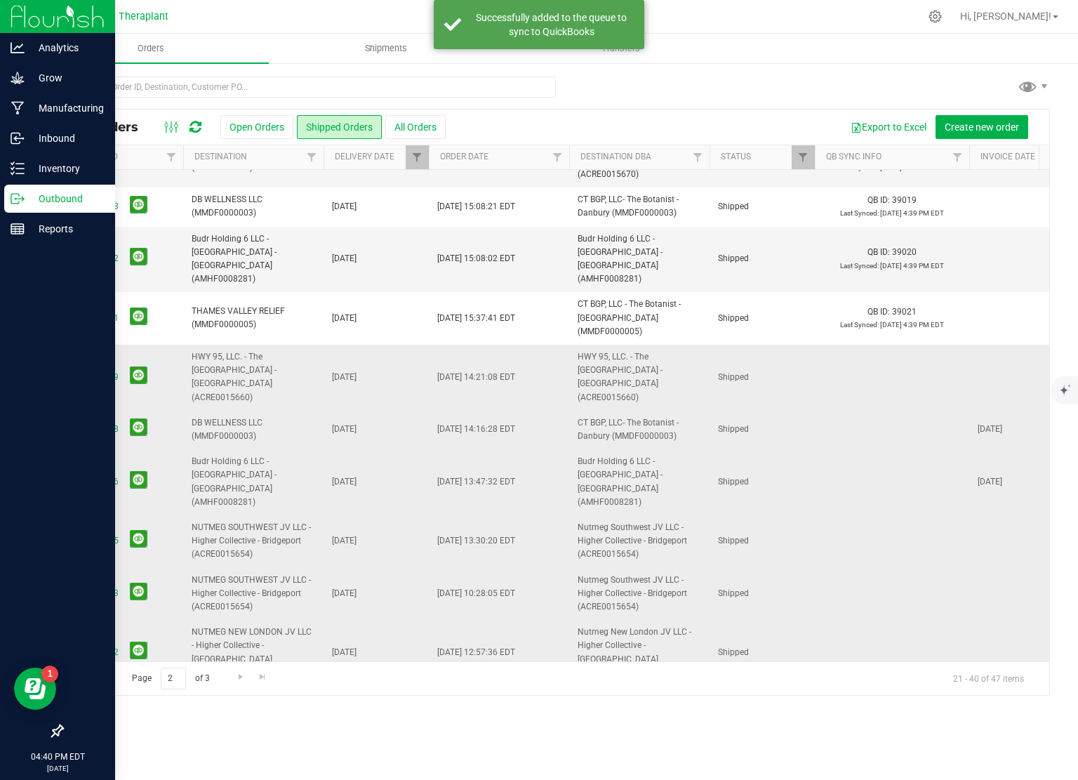
click at [237, 678] on span "Go to the next page" at bounding box center [240, 676] width 11 height 11
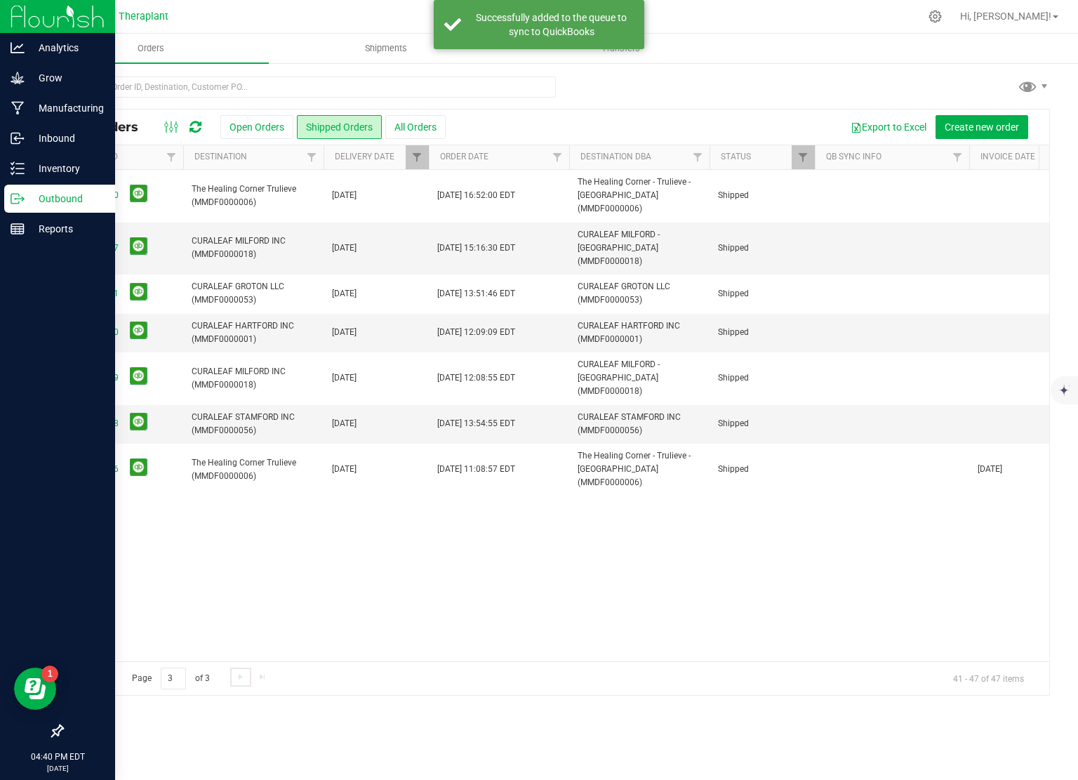
scroll to position [0, 286]
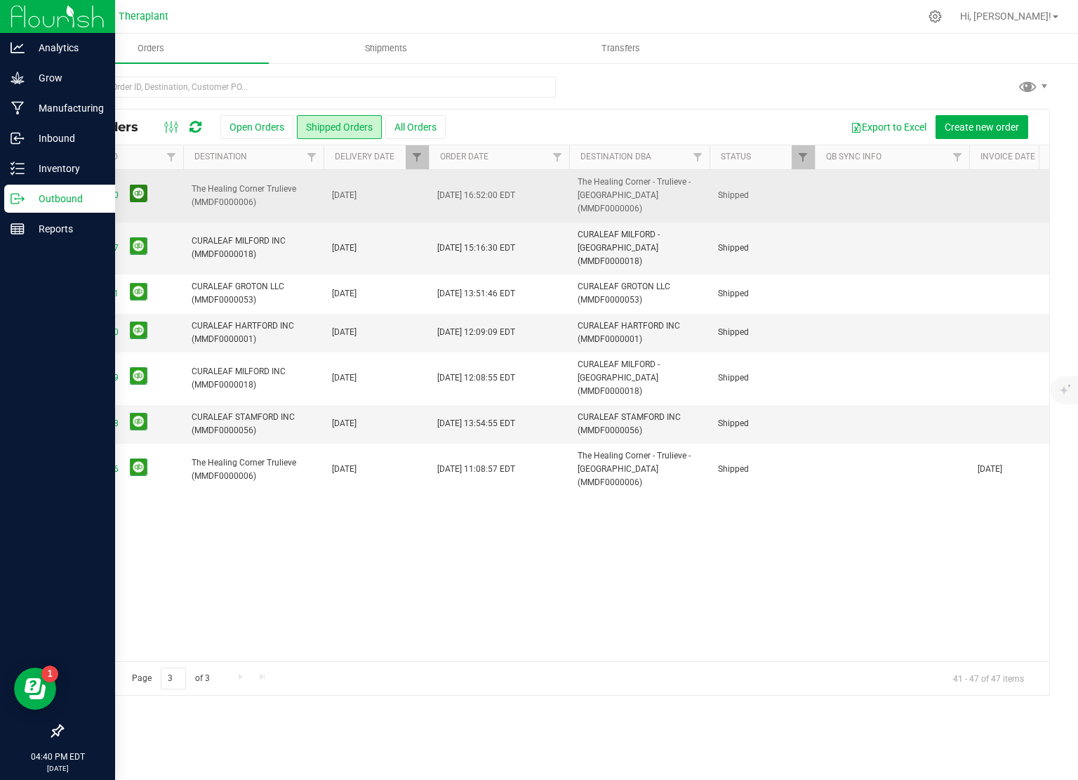
click at [137, 186] on button at bounding box center [139, 194] width 18 height 18
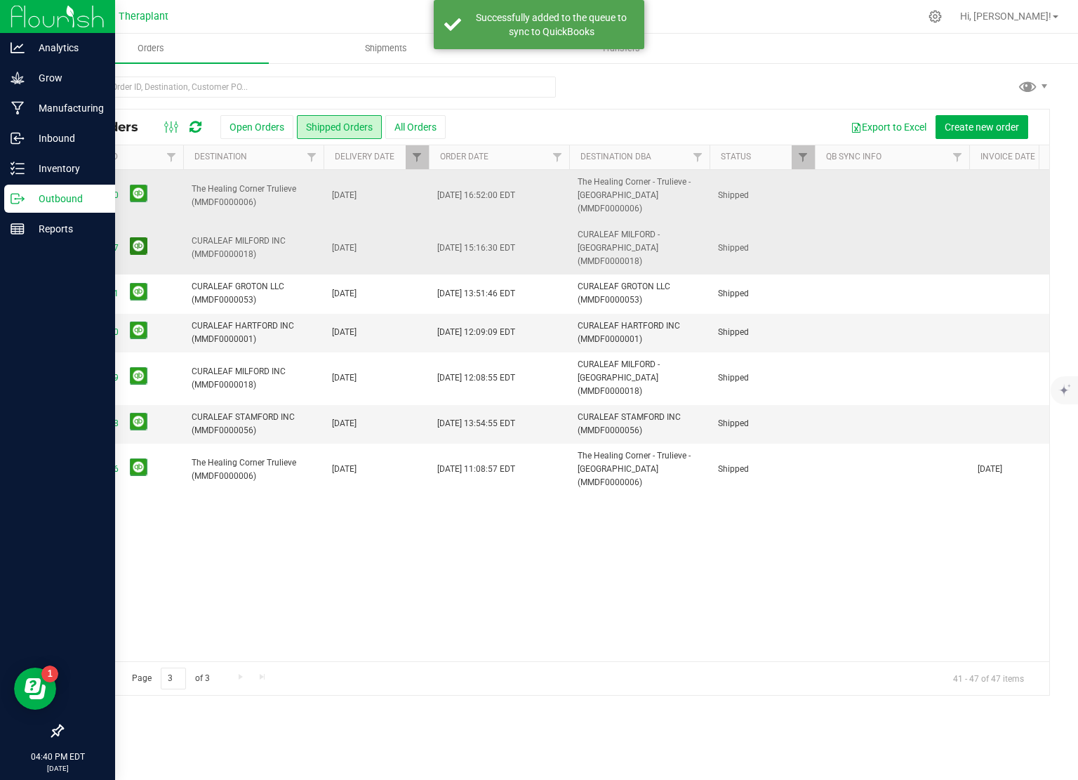
click at [138, 237] on button at bounding box center [139, 246] width 18 height 18
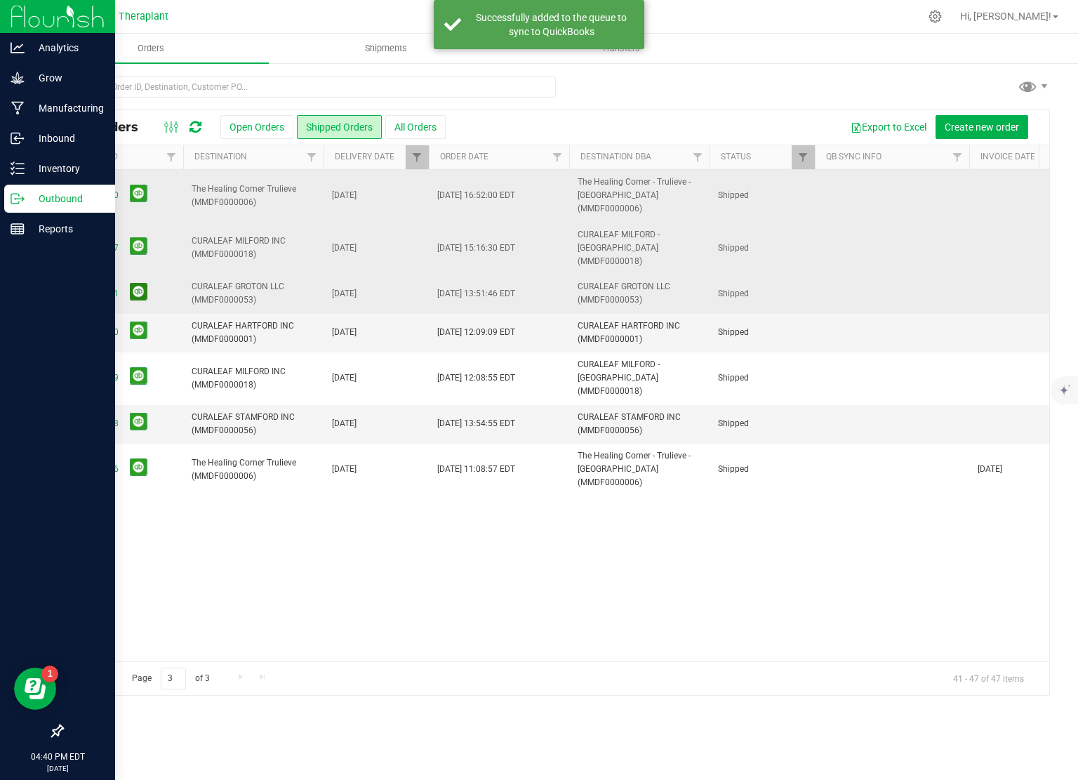
click at [136, 283] on button at bounding box center [139, 292] width 18 height 18
click at [139, 321] on button at bounding box center [139, 330] width 18 height 18
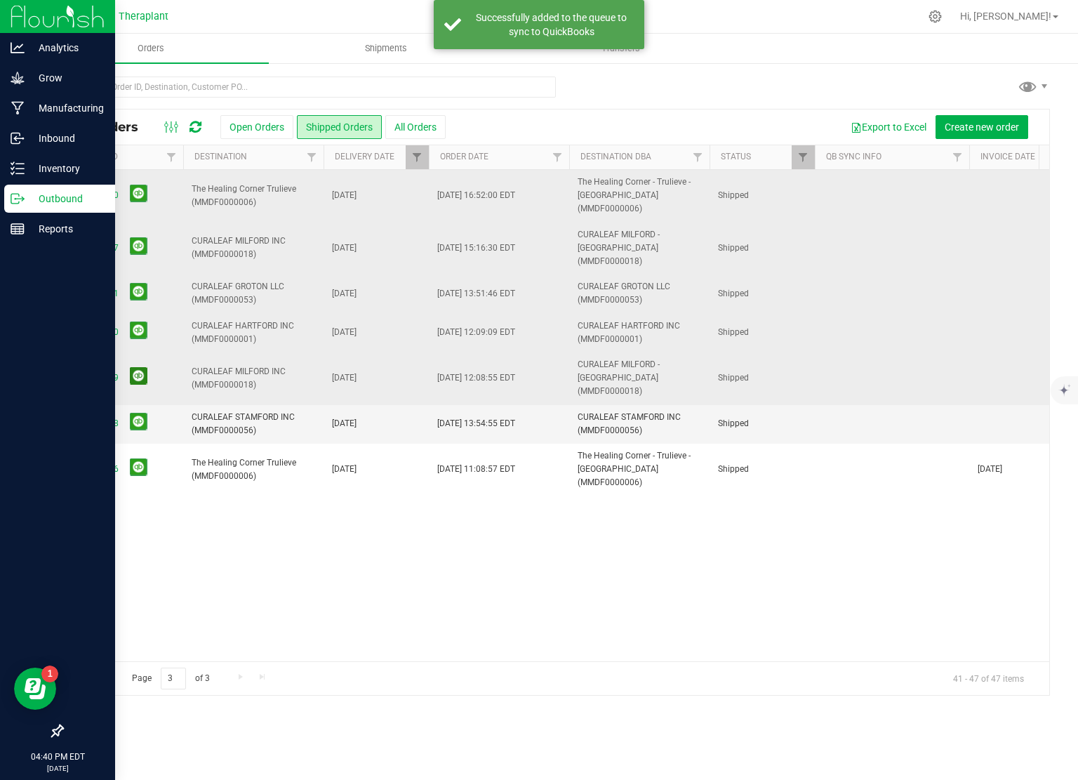
click at [138, 367] on button at bounding box center [139, 376] width 18 height 18
click at [135, 413] on button at bounding box center [139, 422] width 18 height 18
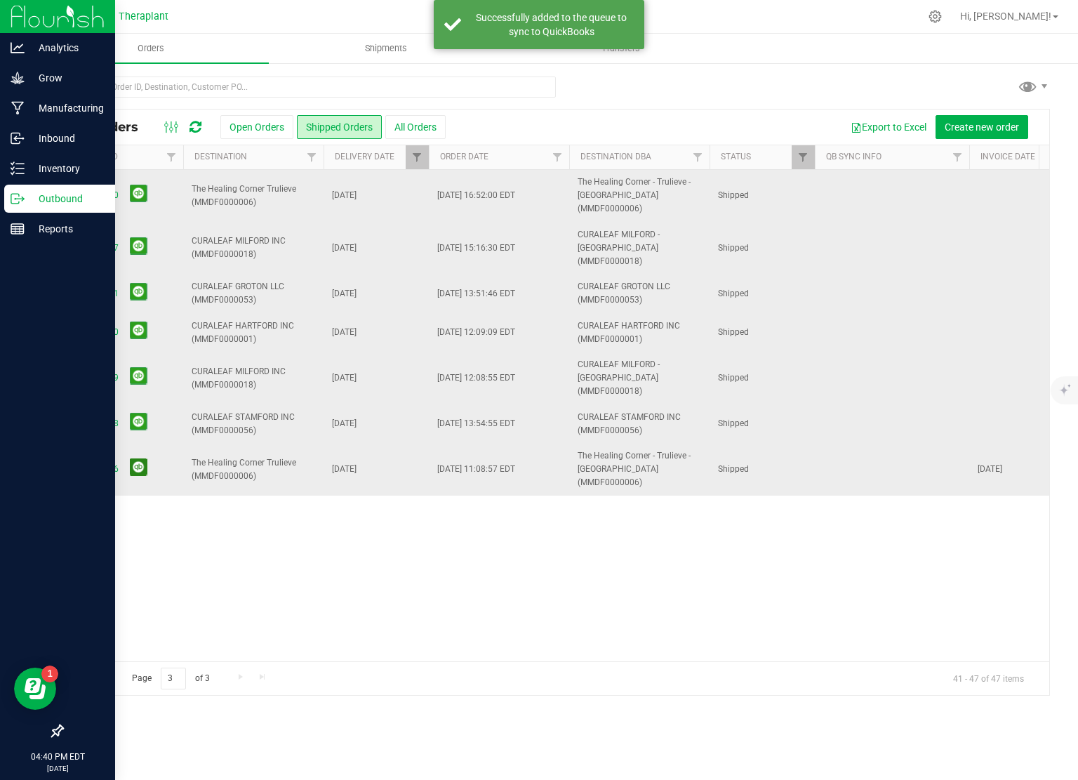
click at [140, 458] on button at bounding box center [139, 467] width 18 height 18
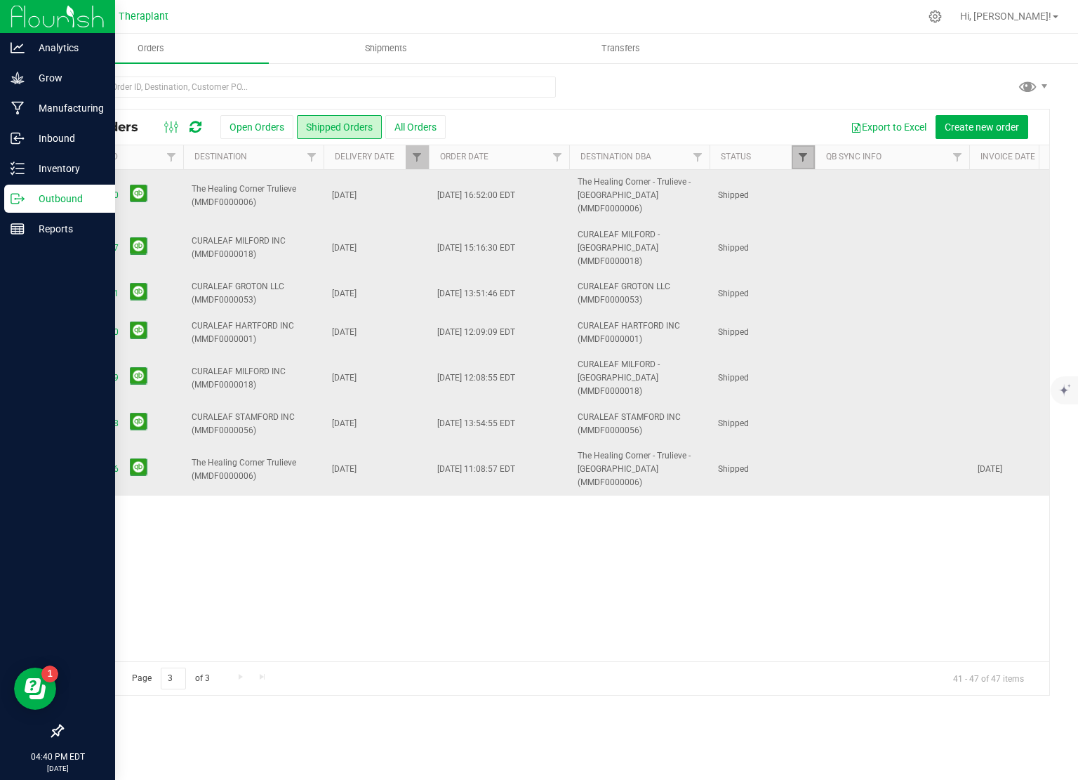
click at [807, 152] on span "Filter" at bounding box center [802, 157] width 11 height 11
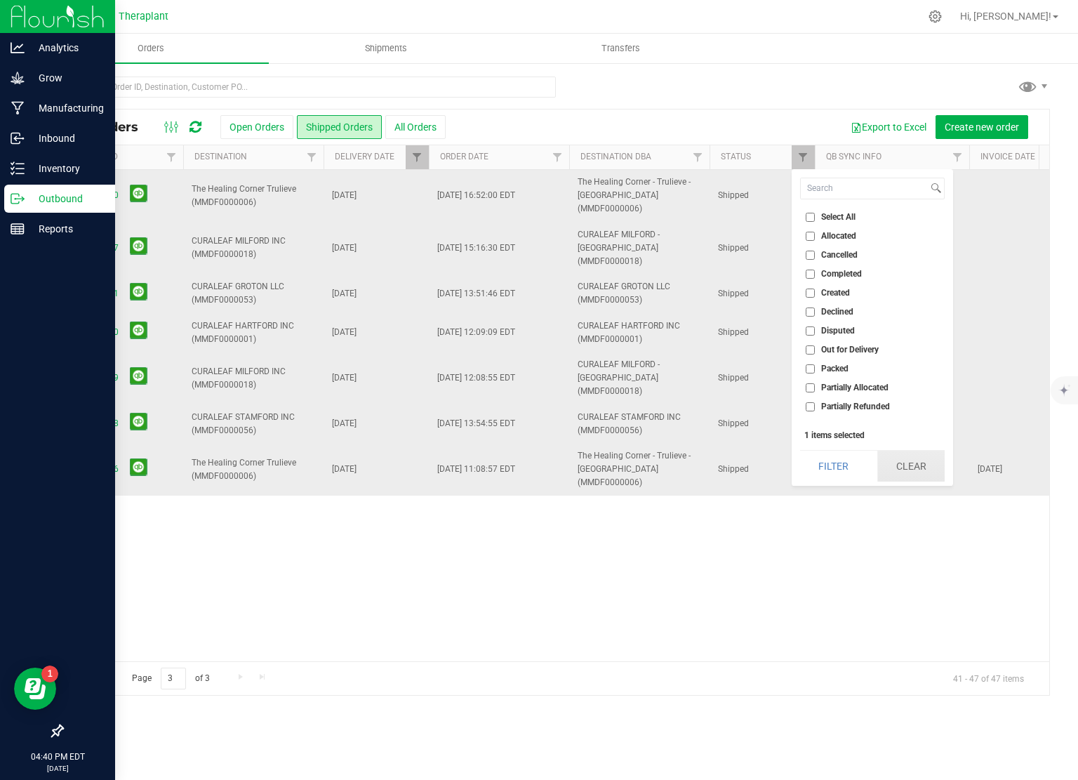
click at [898, 469] on button "Clear" at bounding box center [910, 466] width 67 height 31
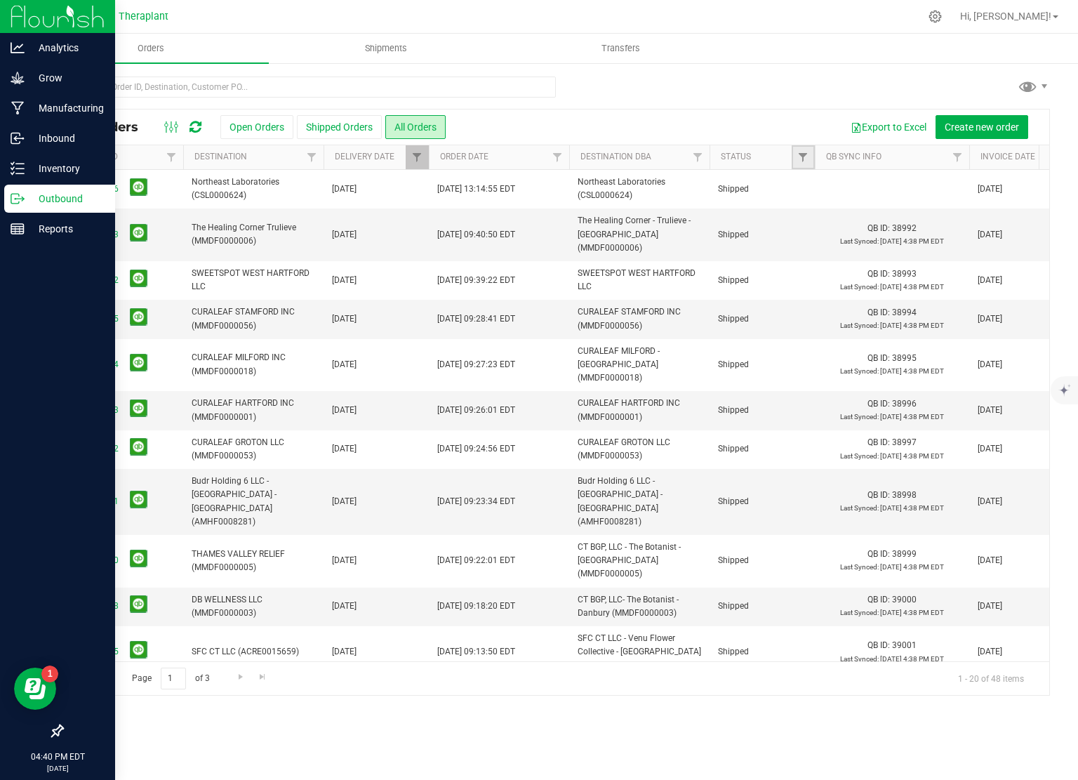
click at [796, 154] on link "Filter" at bounding box center [803, 157] width 23 height 24
click at [277, 132] on button "Open Orders" at bounding box center [256, 127] width 73 height 24
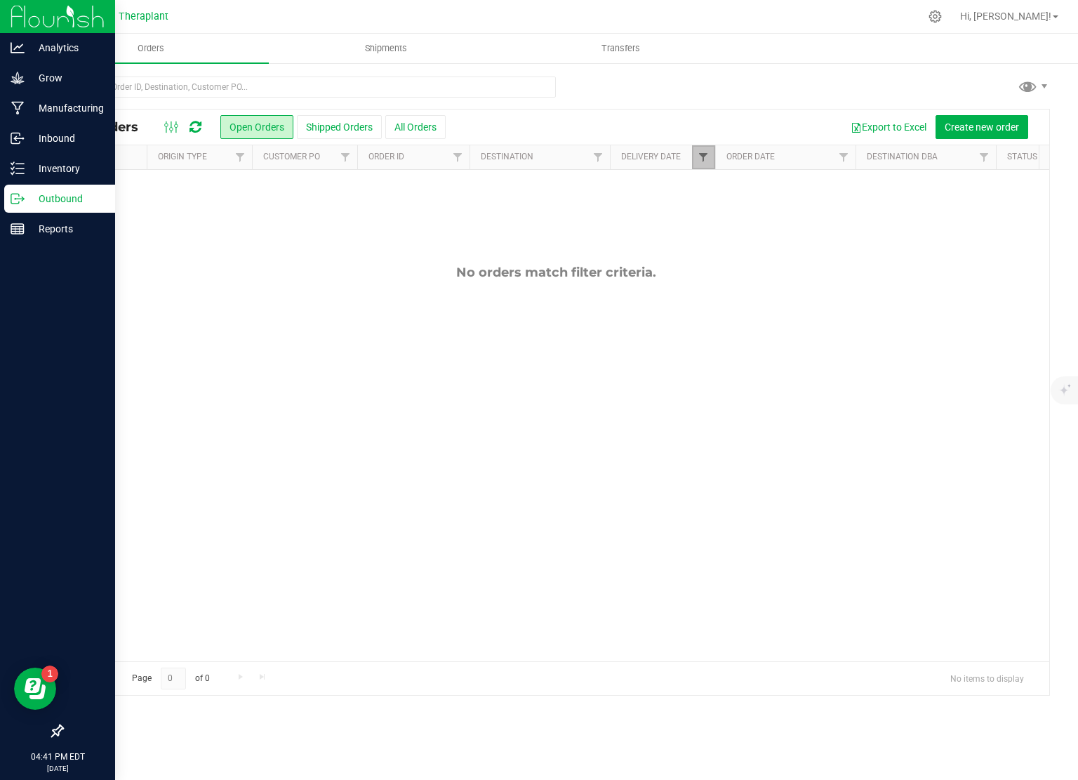
click at [702, 154] on span "Filter" at bounding box center [703, 157] width 11 height 11
click at [794, 273] on button "Clear" at bounding box center [811, 278] width 67 height 31
